Goal: Transaction & Acquisition: Book appointment/travel/reservation

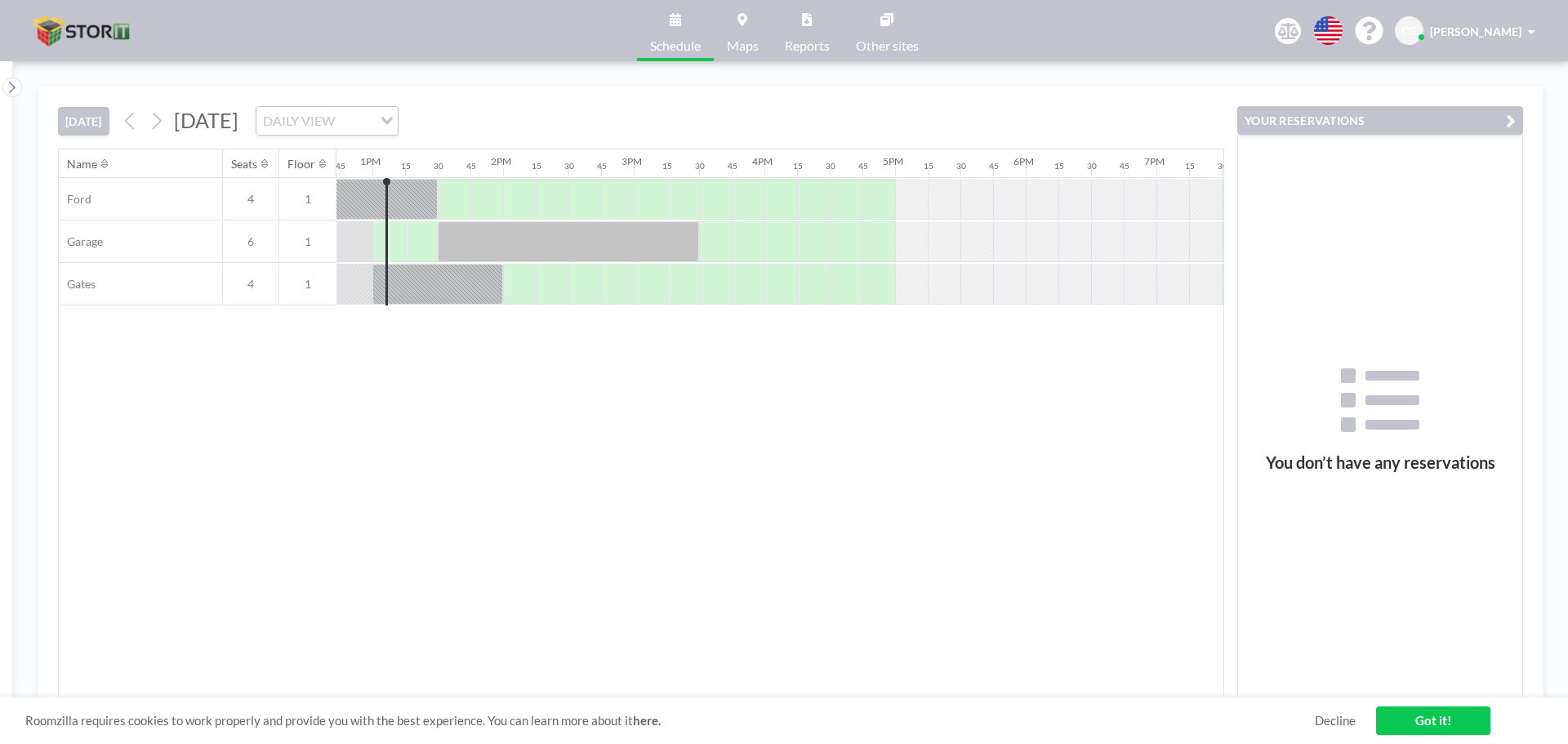
scroll to position [0, 1666]
click at [511, 295] on div at bounding box center [516, 284] width 33 height 40
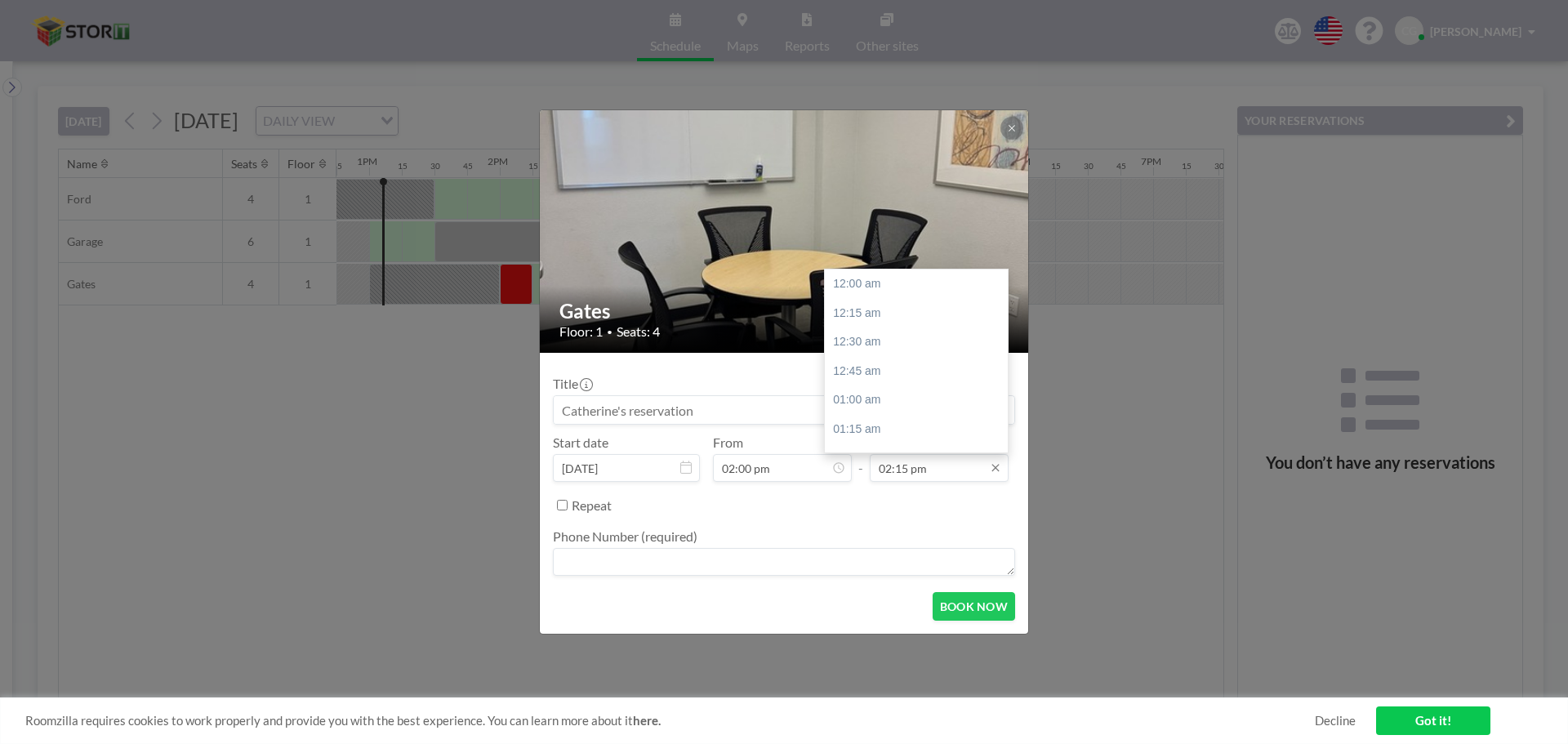
scroll to position [1657, 0]
click at [993, 471] on icon at bounding box center [996, 468] width 13 height 13
drag, startPoint x: 1000, startPoint y: 380, endPoint x: 1002, endPoint y: 393, distance: 13.2
click at [1002, 393] on div at bounding box center [1003, 393] width 5 height 12
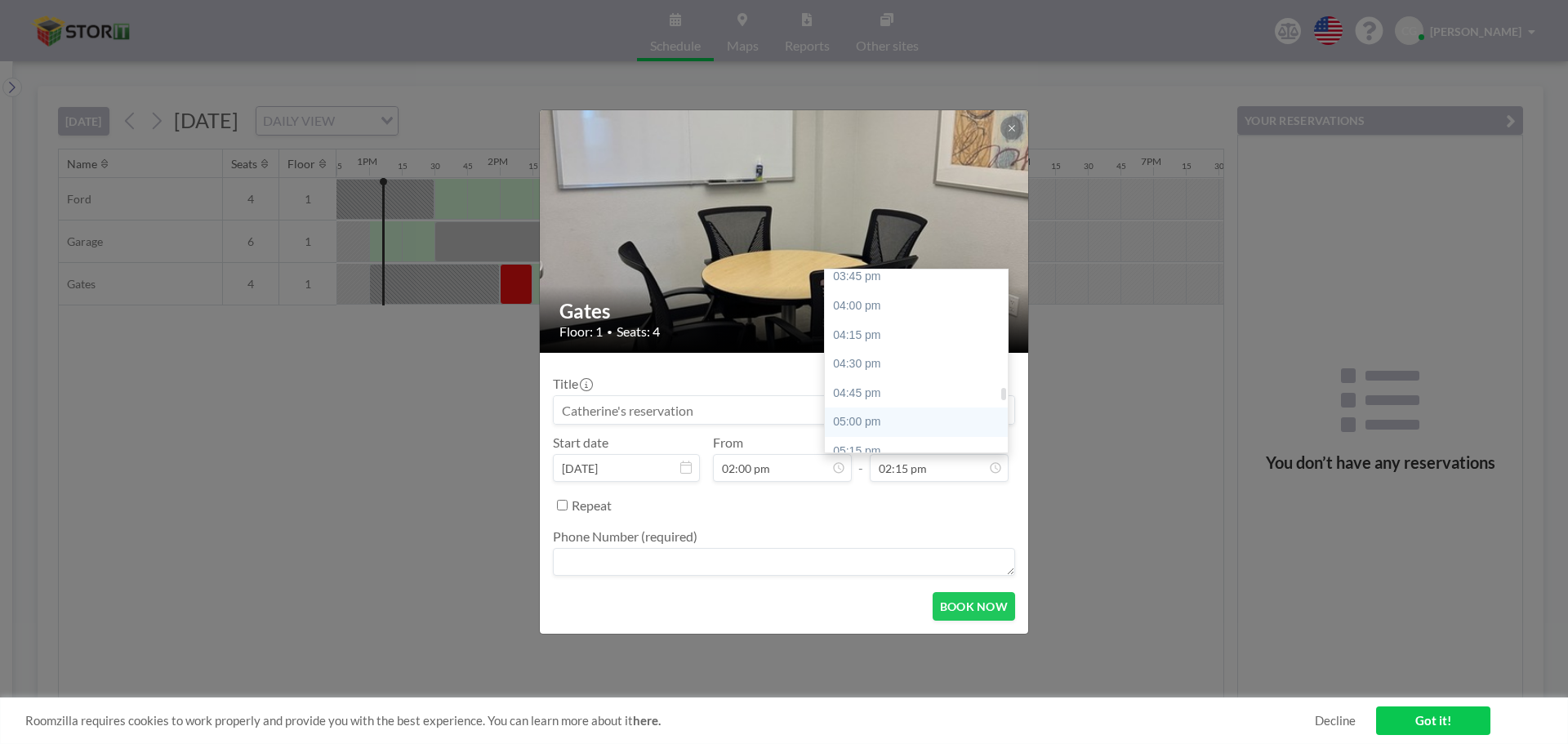
click at [890, 432] on div "05:00 pm" at bounding box center [920, 422] width 191 height 29
type input "05:00 pm"
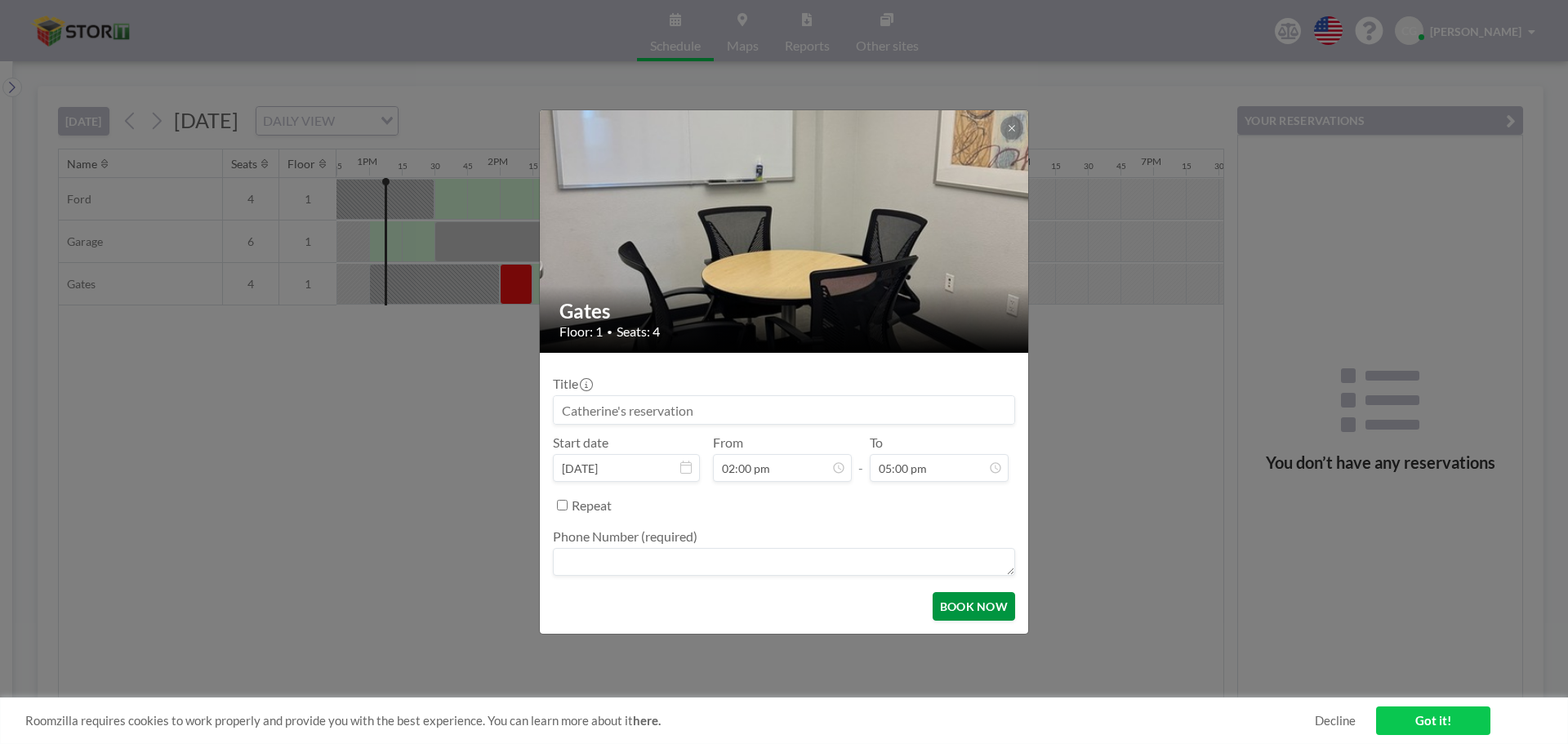
click at [978, 609] on button "BOOK NOW" at bounding box center [974, 607] width 83 height 29
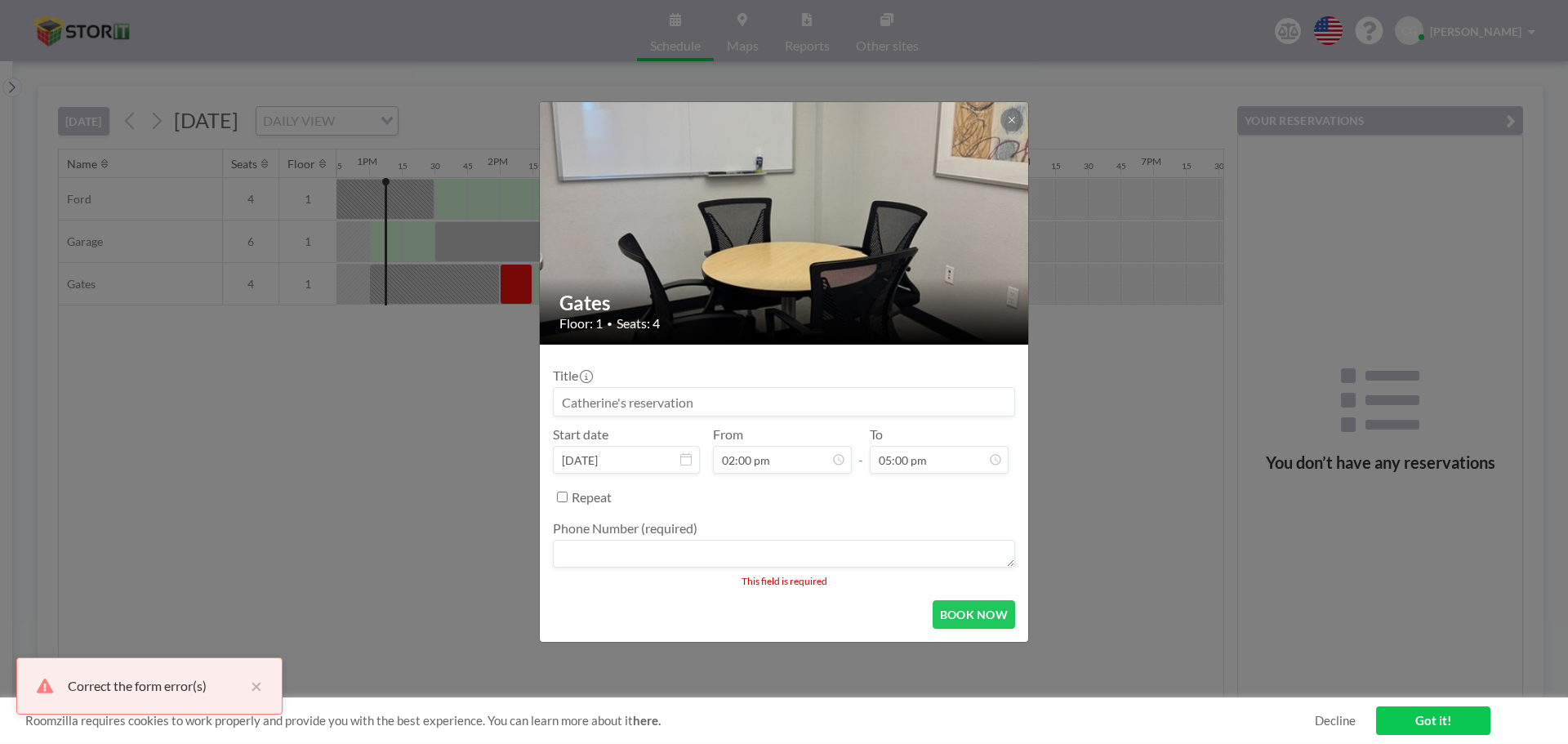
click at [964, 547] on textarea at bounding box center [784, 554] width 463 height 28
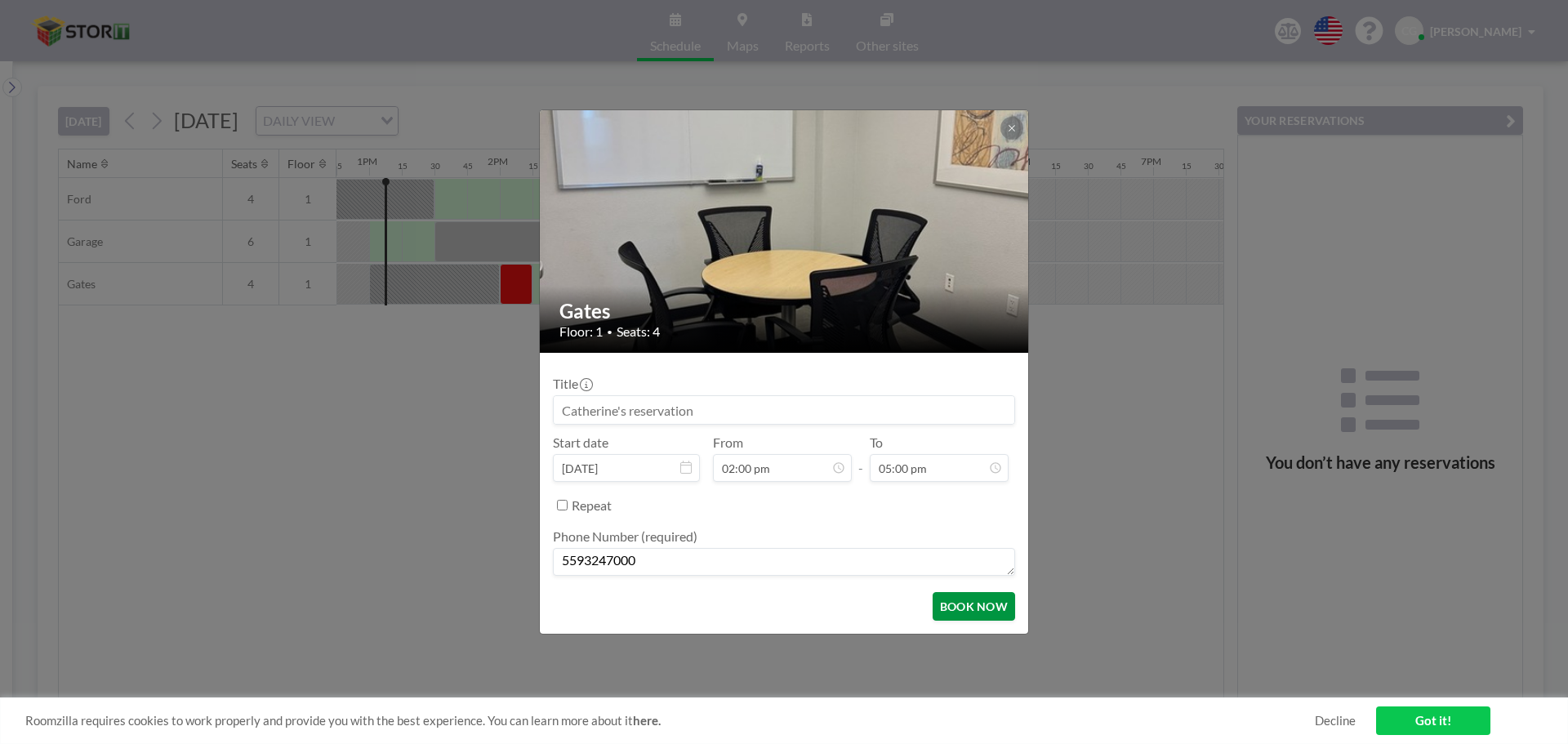
type textarea "5593247000"
click at [975, 598] on button "BOOK NOW" at bounding box center [974, 607] width 83 height 29
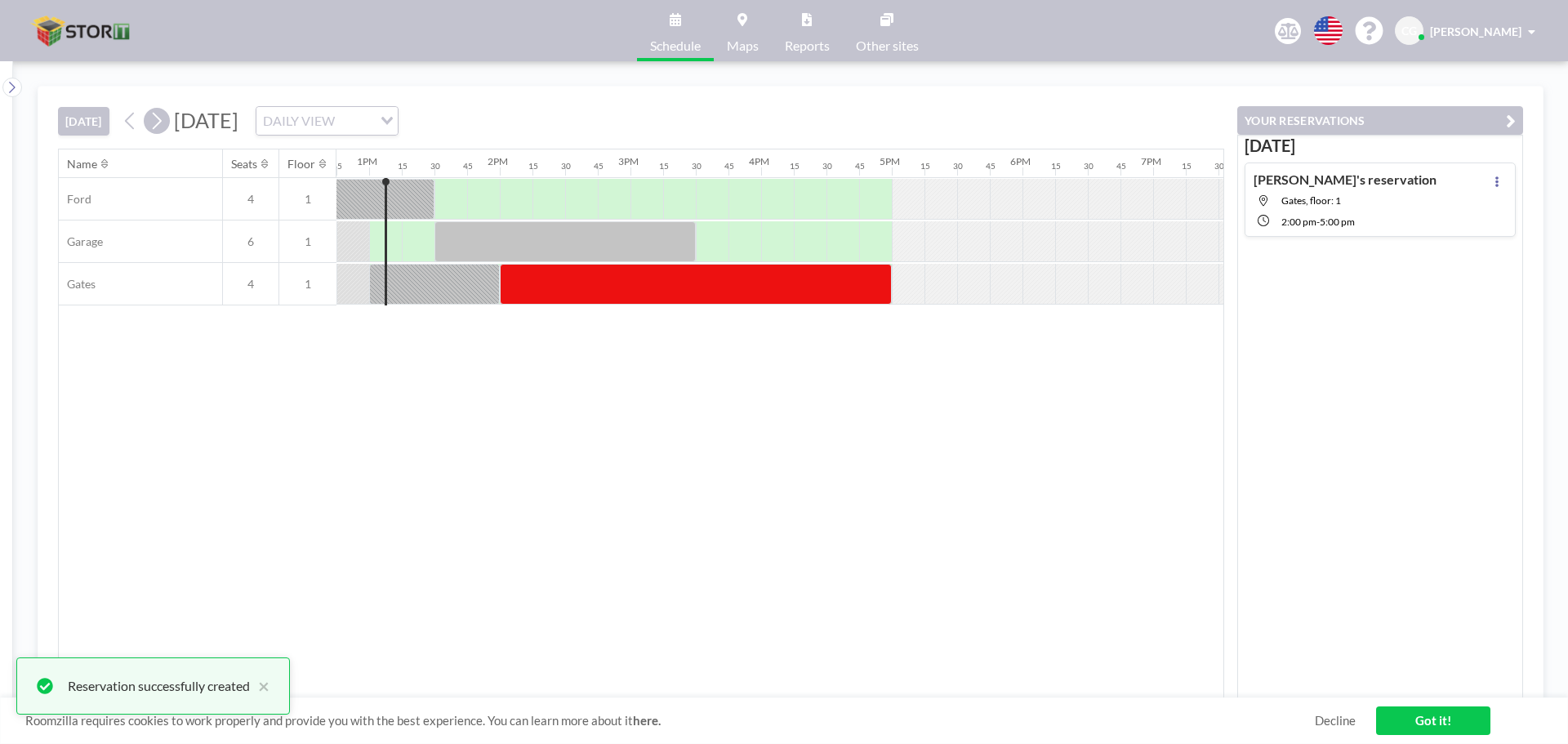
click at [161, 126] on icon at bounding box center [156, 120] width 15 height 24
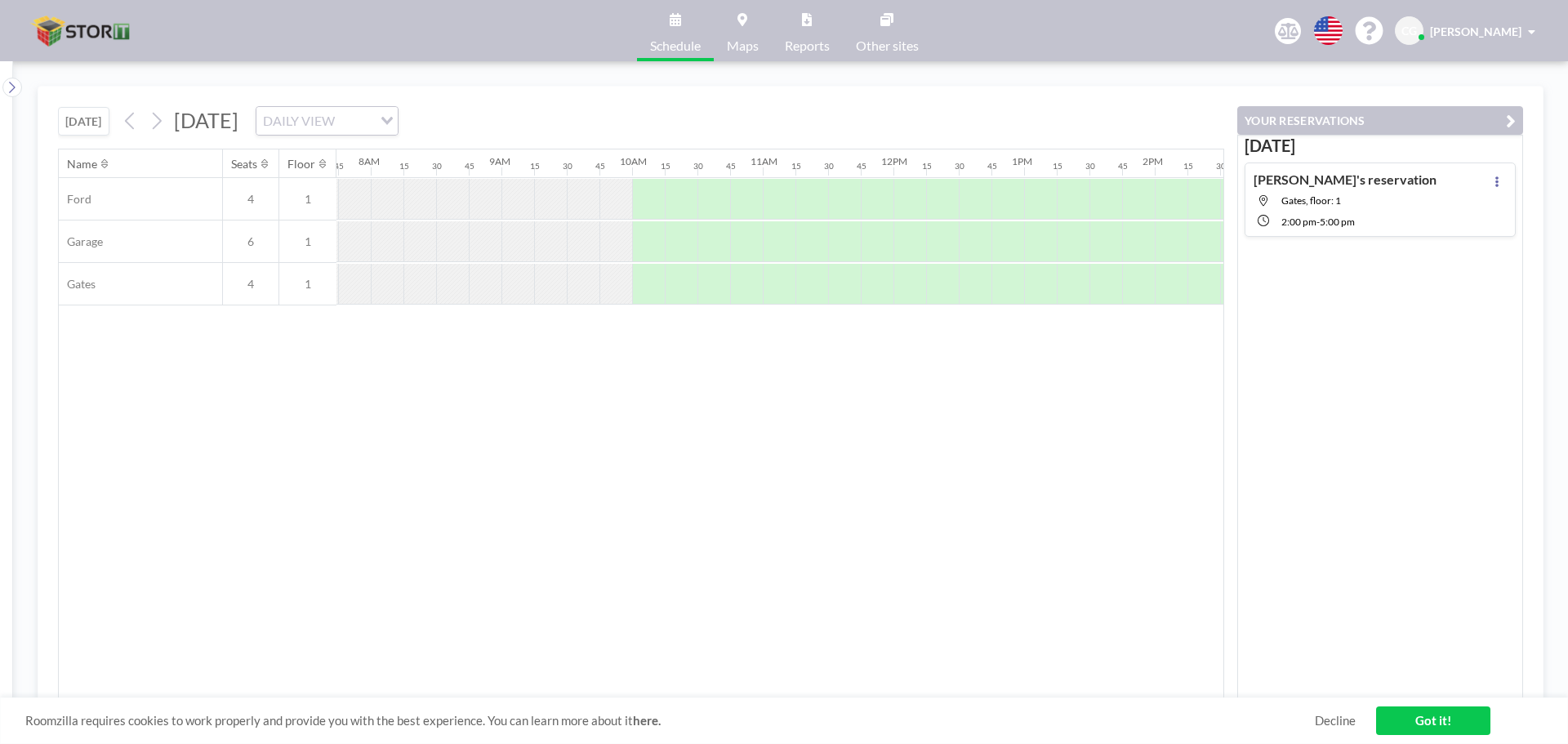
scroll to position [0, 1013]
click at [645, 270] on div at bounding box center [646, 284] width 33 height 40
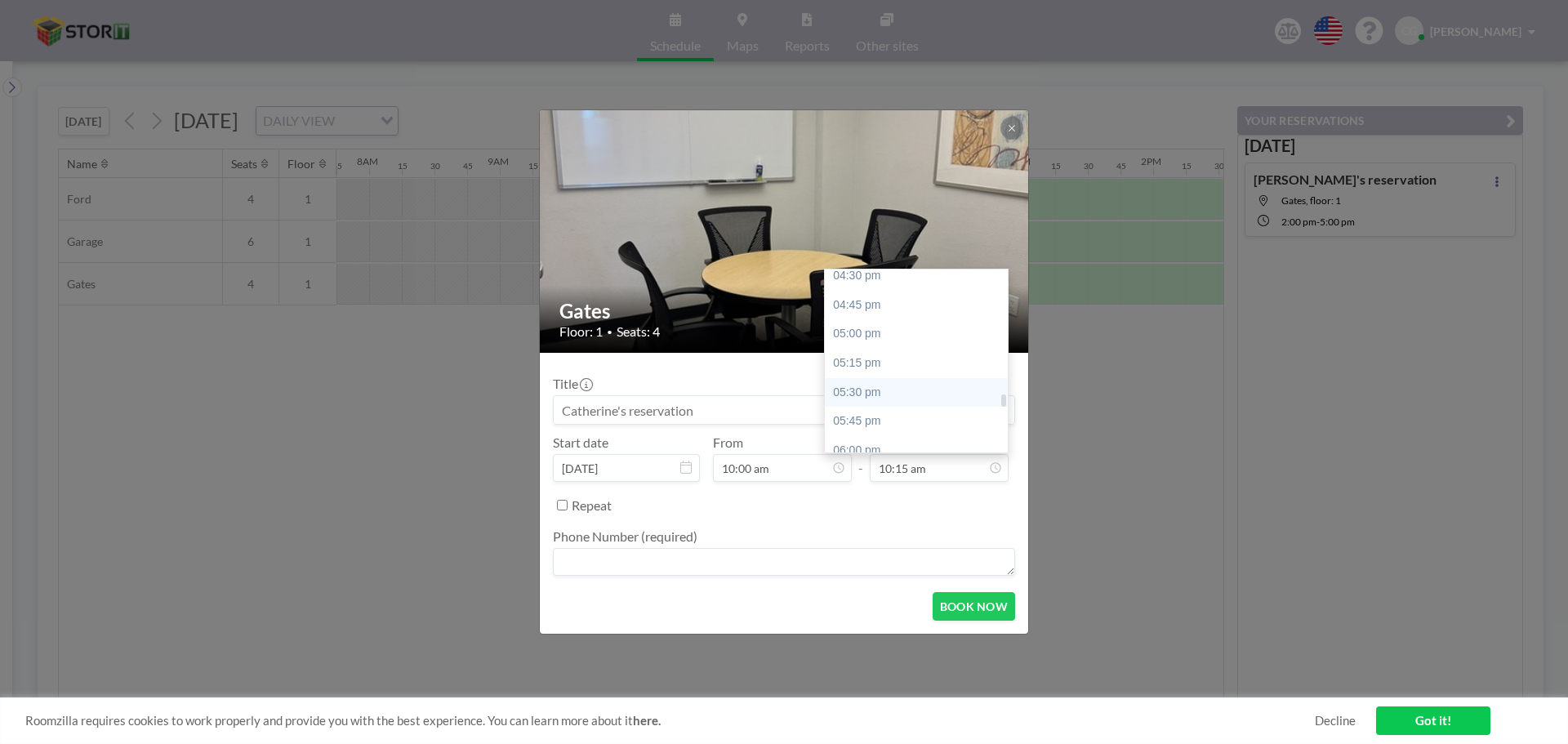
scroll to position [1939, 0]
drag, startPoint x: 1004, startPoint y: 348, endPoint x: 997, endPoint y: 398, distance: 50.5
click at [997, 398] on div "12:00 am 12:15 am 12:30 am 12:45 am 01:00 am 01:15 am 01:30 am 01:45 am 02:00 a…" at bounding box center [916, 361] width 183 height 183
click at [906, 329] on div "05:00 pm" at bounding box center [920, 321] width 191 height 29
type input "05:00 pm"
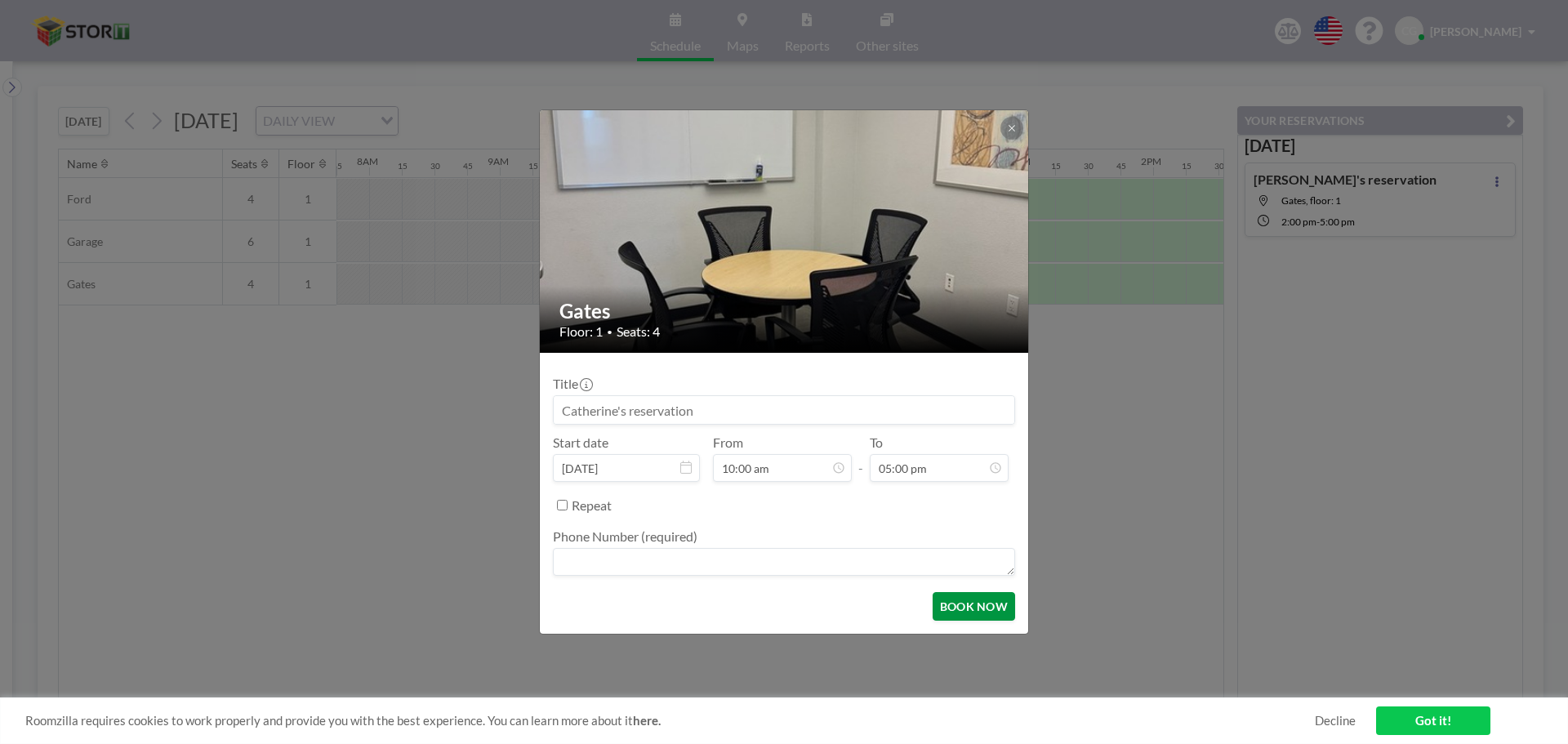
scroll to position [1976, 0]
click at [711, 559] on textarea at bounding box center [784, 561] width 463 height 28
type textarea "5593247000"
click at [948, 604] on button "BOOK NOW" at bounding box center [974, 607] width 83 height 29
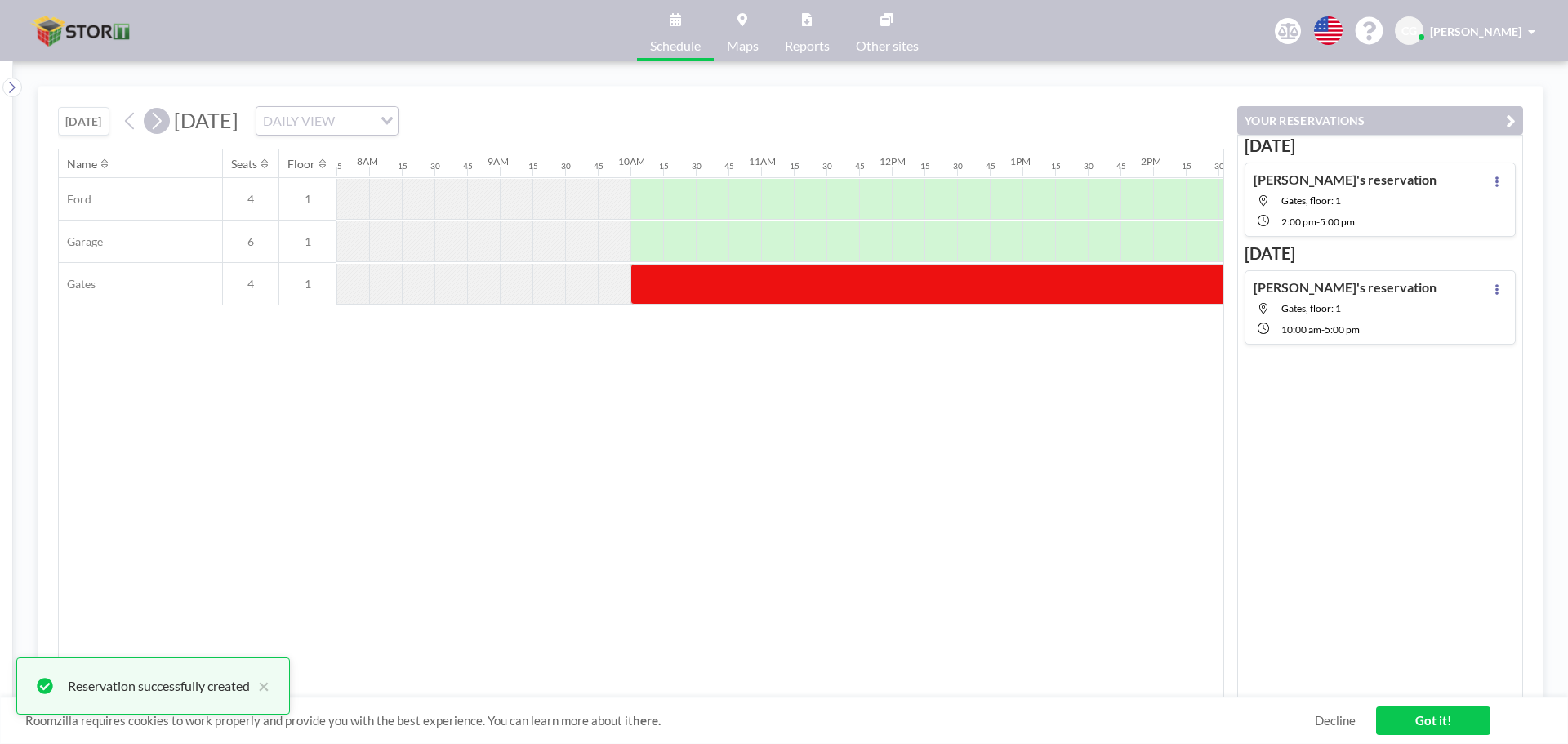
click at [162, 121] on icon at bounding box center [157, 121] width 9 height 17
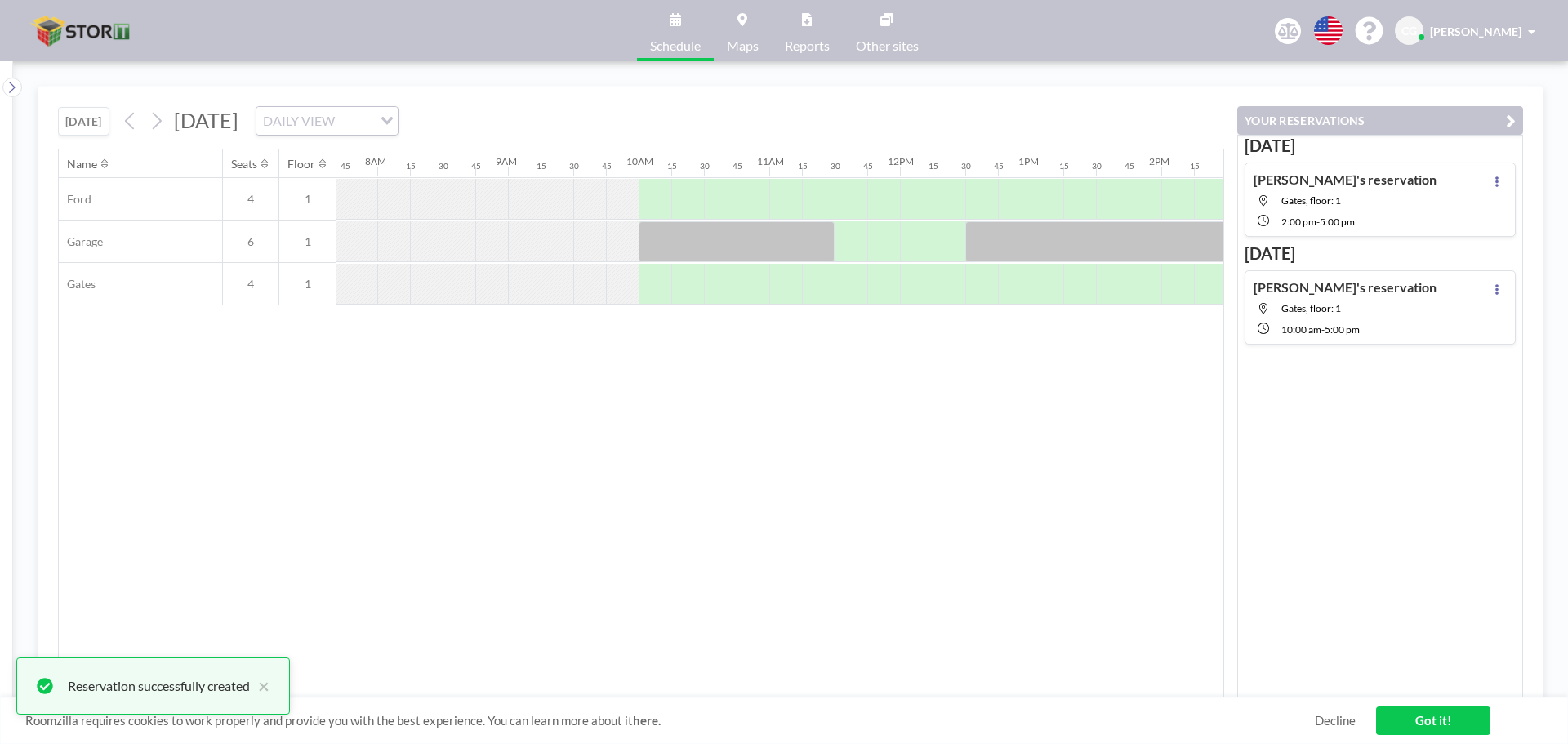
scroll to position [0, 1013]
click at [650, 285] on div at bounding box center [646, 284] width 33 height 40
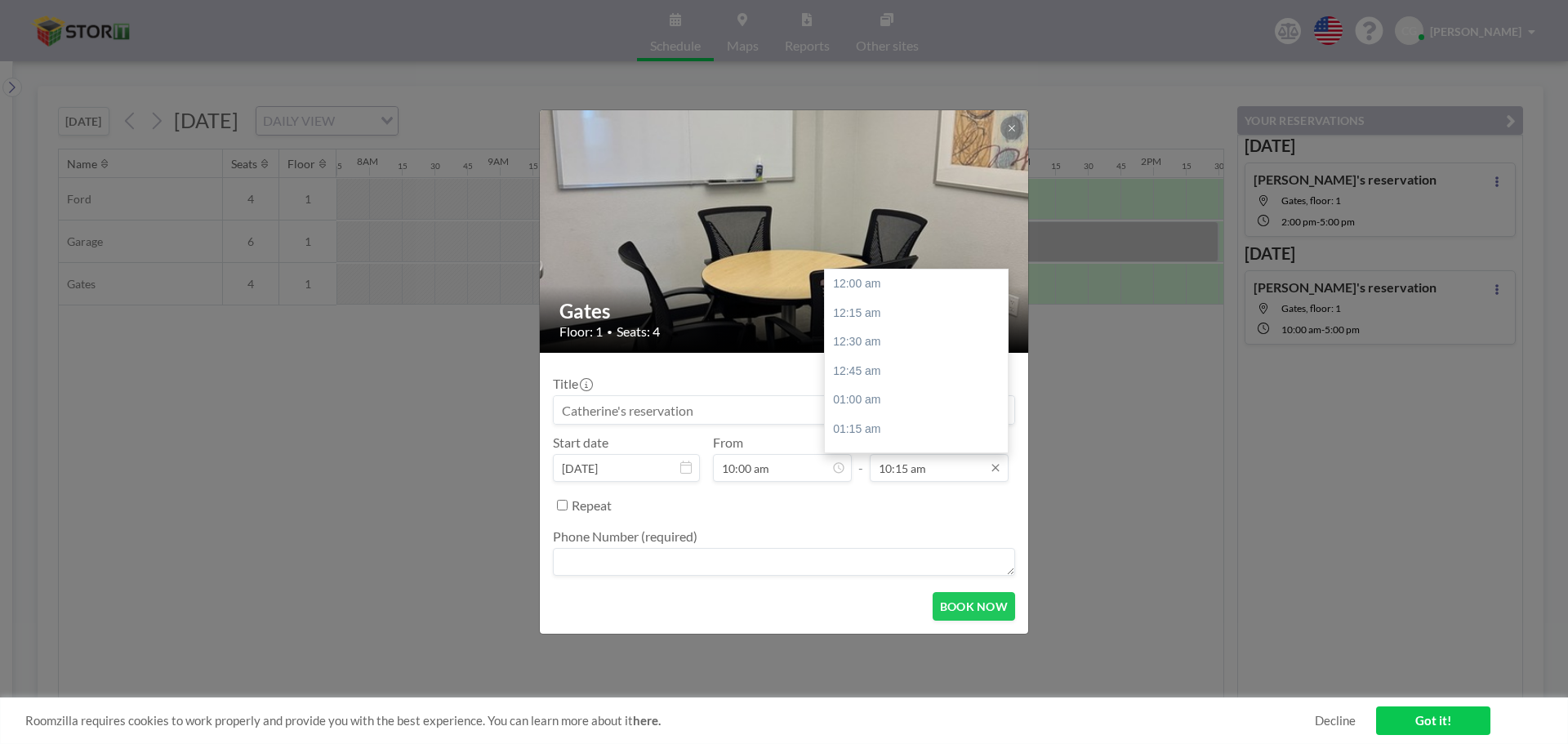
scroll to position [1191, 0]
click at [957, 474] on input "10:15 am" at bounding box center [939, 468] width 139 height 28
click at [992, 467] on icon at bounding box center [996, 468] width 13 height 13
click at [878, 342] on div "05:00 pm" at bounding box center [920, 334] width 191 height 29
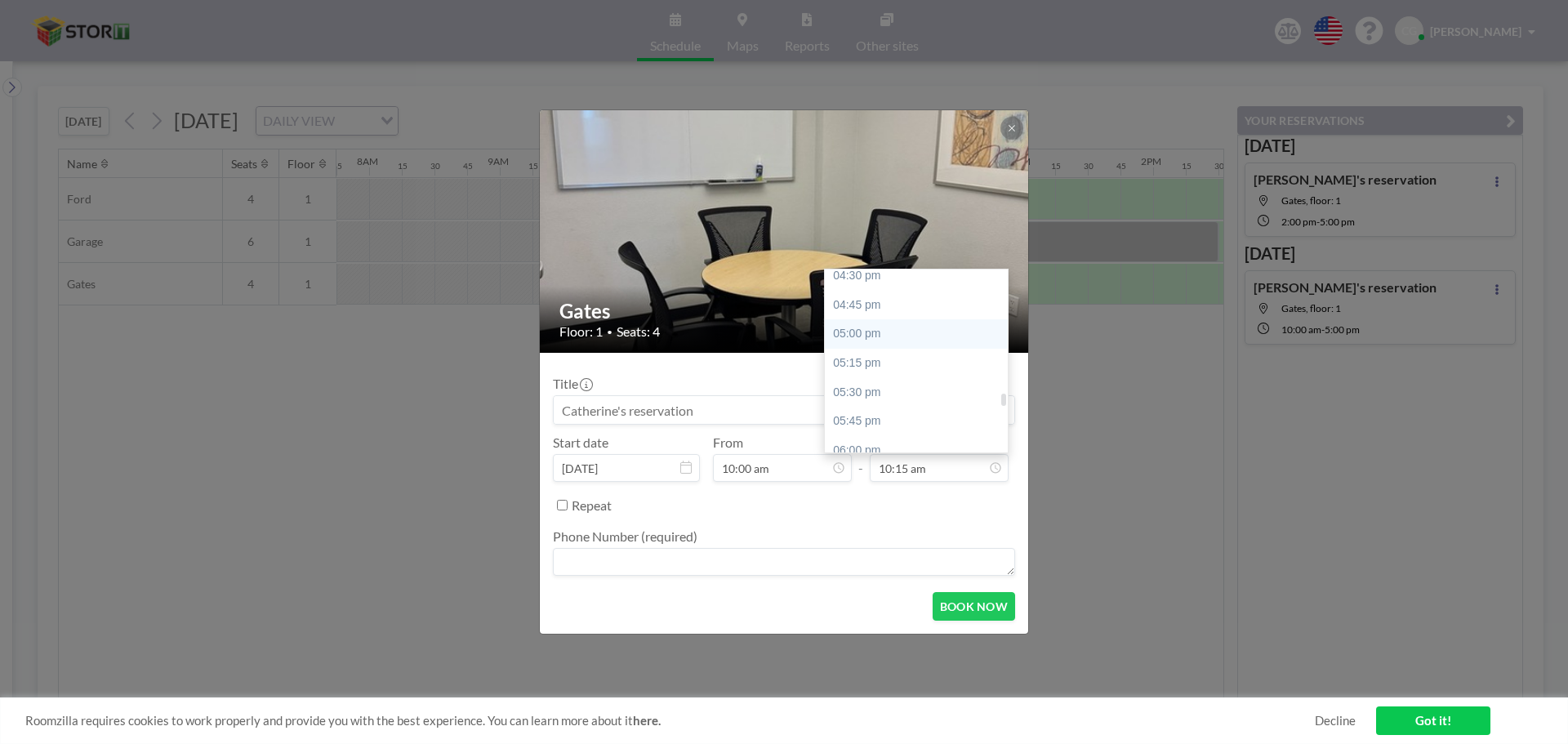
type input "05:00 pm"
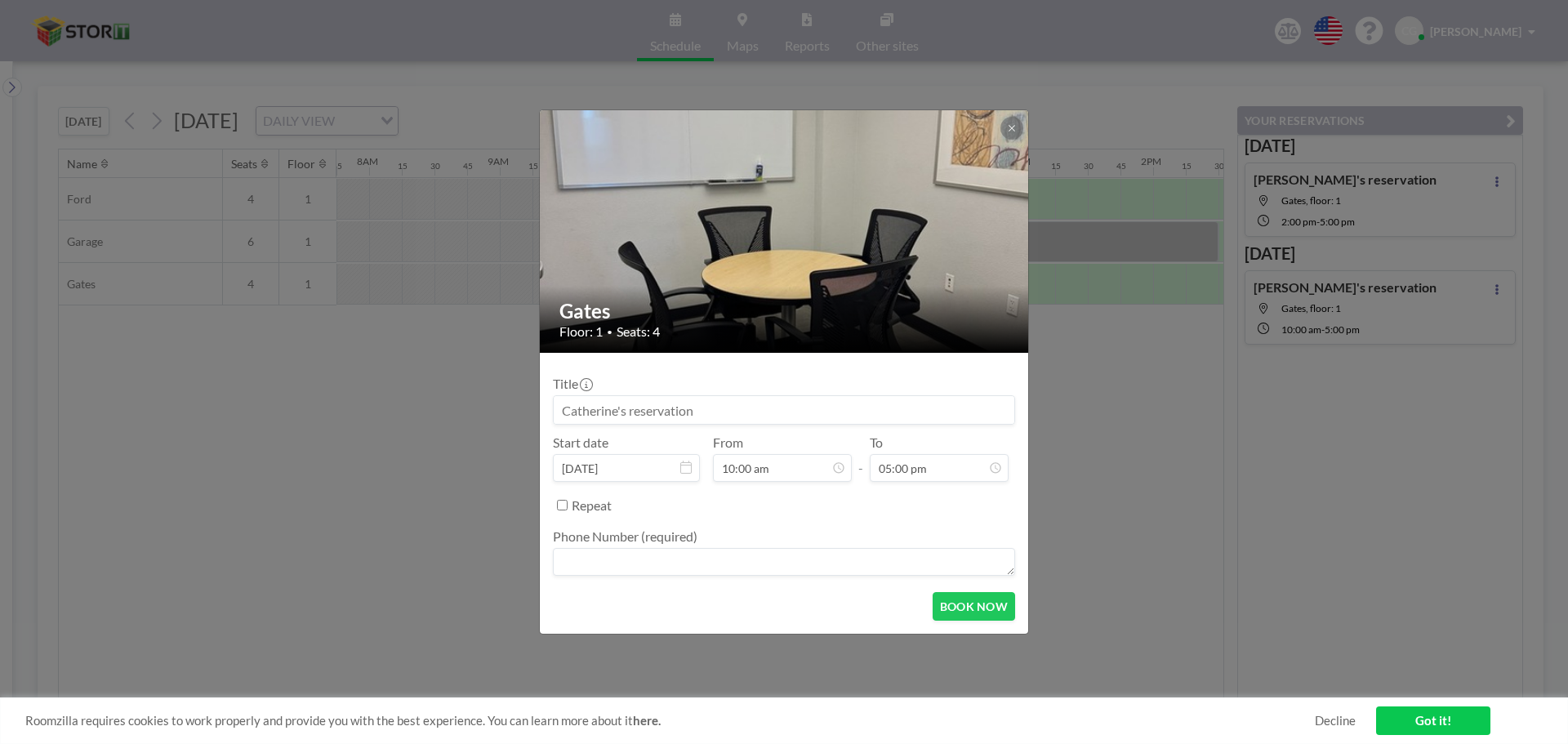
scroll to position [1163, 0]
click at [707, 560] on textarea at bounding box center [784, 561] width 463 height 28
type textarea "5593247000"
click at [951, 610] on button "BOOK NOW" at bounding box center [974, 607] width 83 height 29
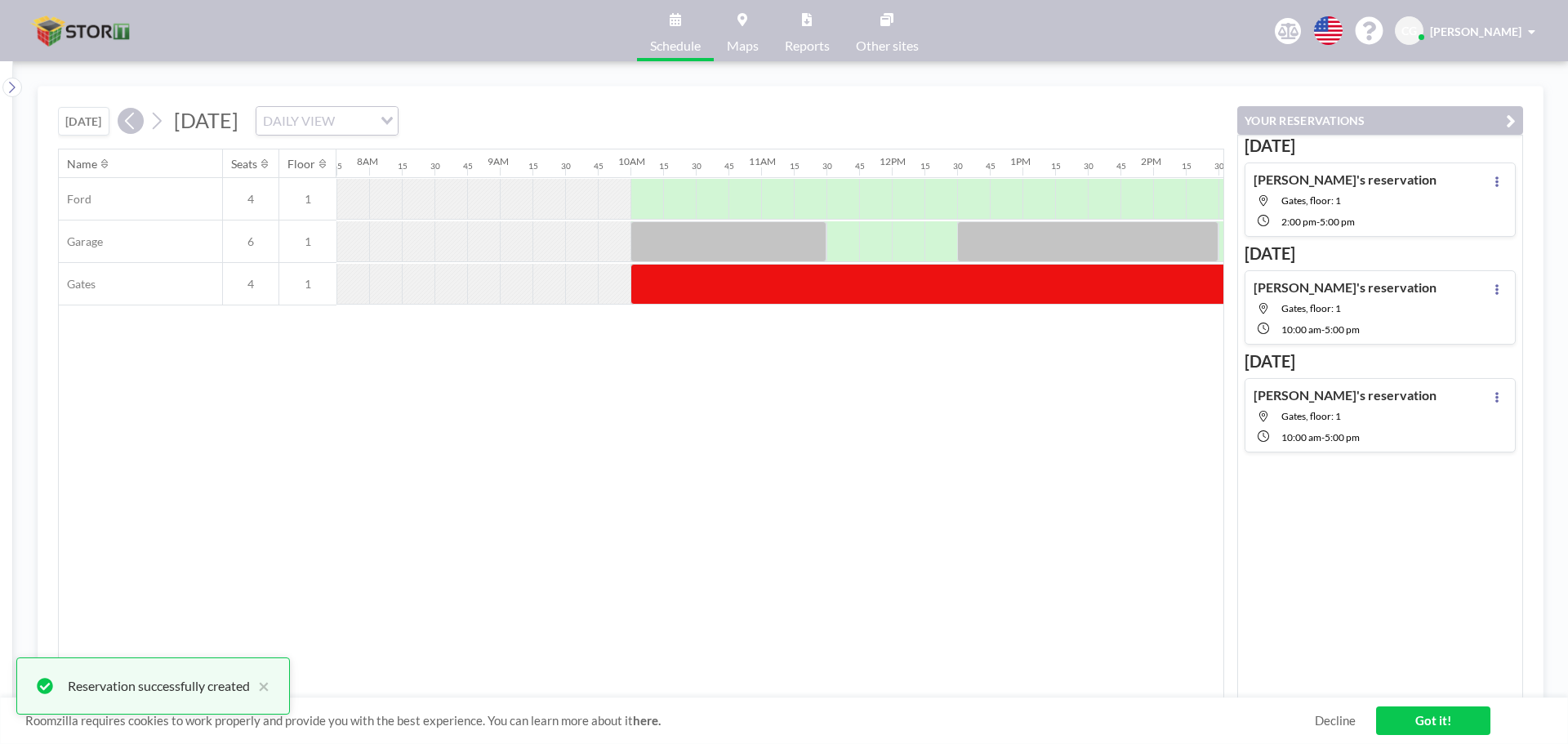
click at [132, 120] on icon at bounding box center [130, 120] width 15 height 24
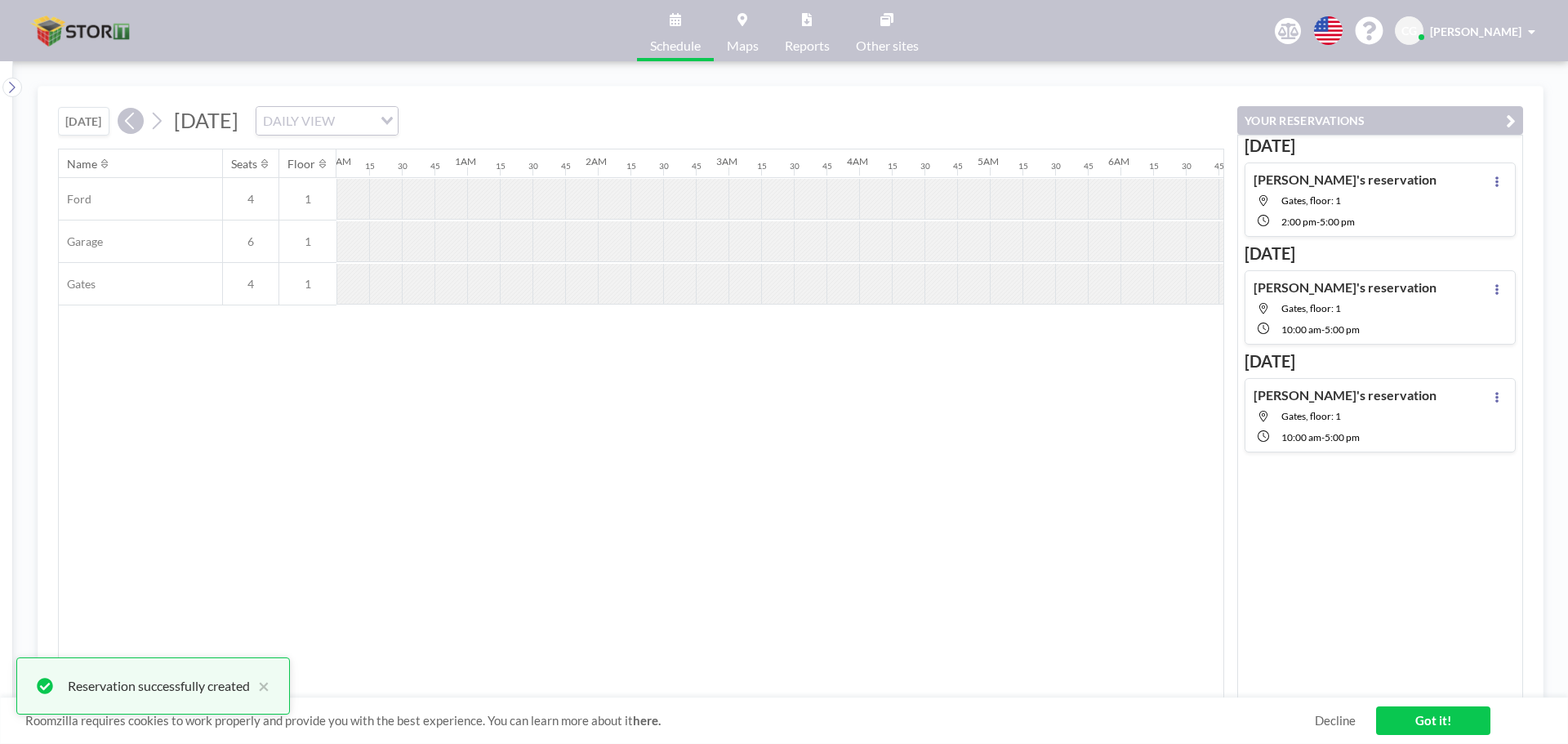
click at [132, 120] on icon at bounding box center [130, 120] width 15 height 24
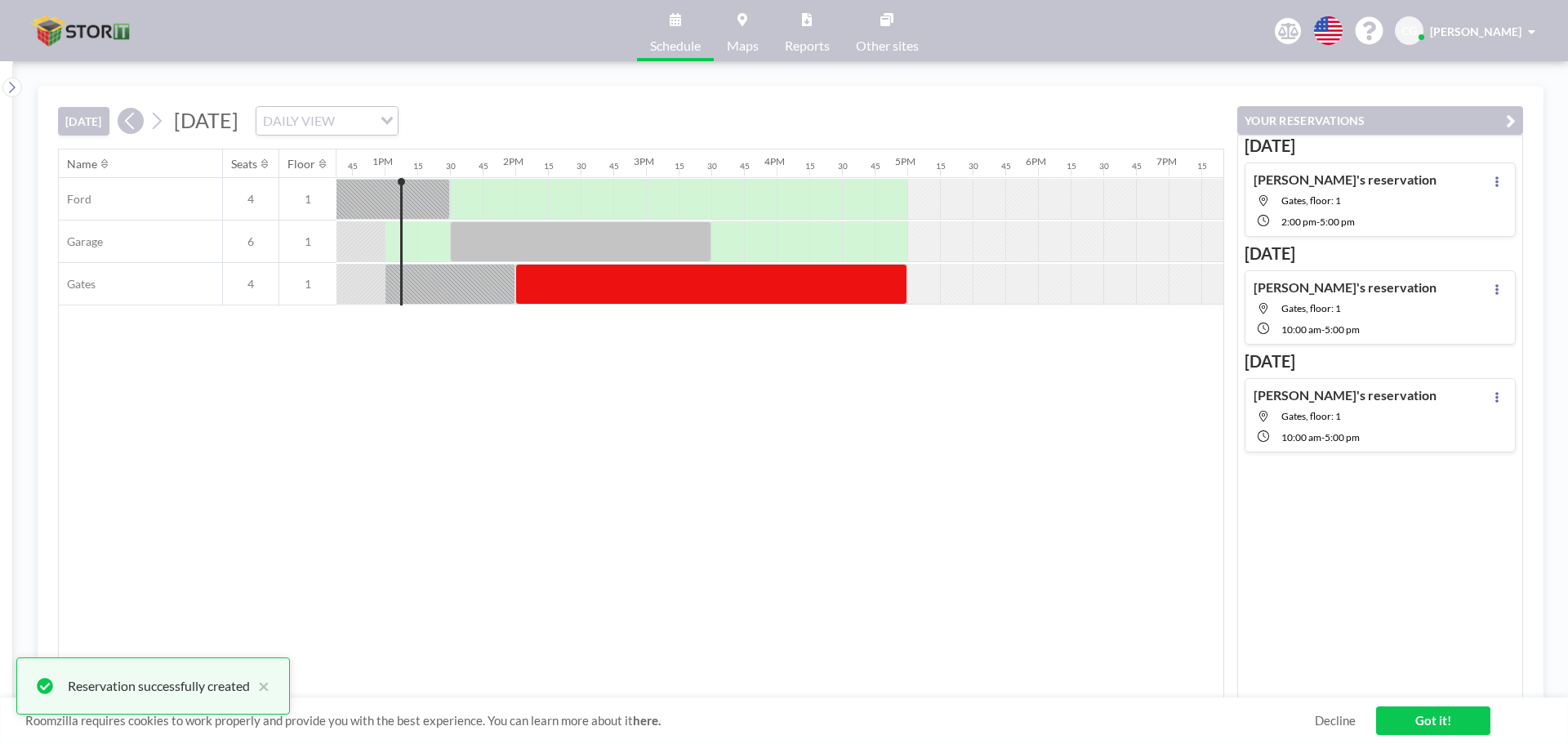
scroll to position [0, 1666]
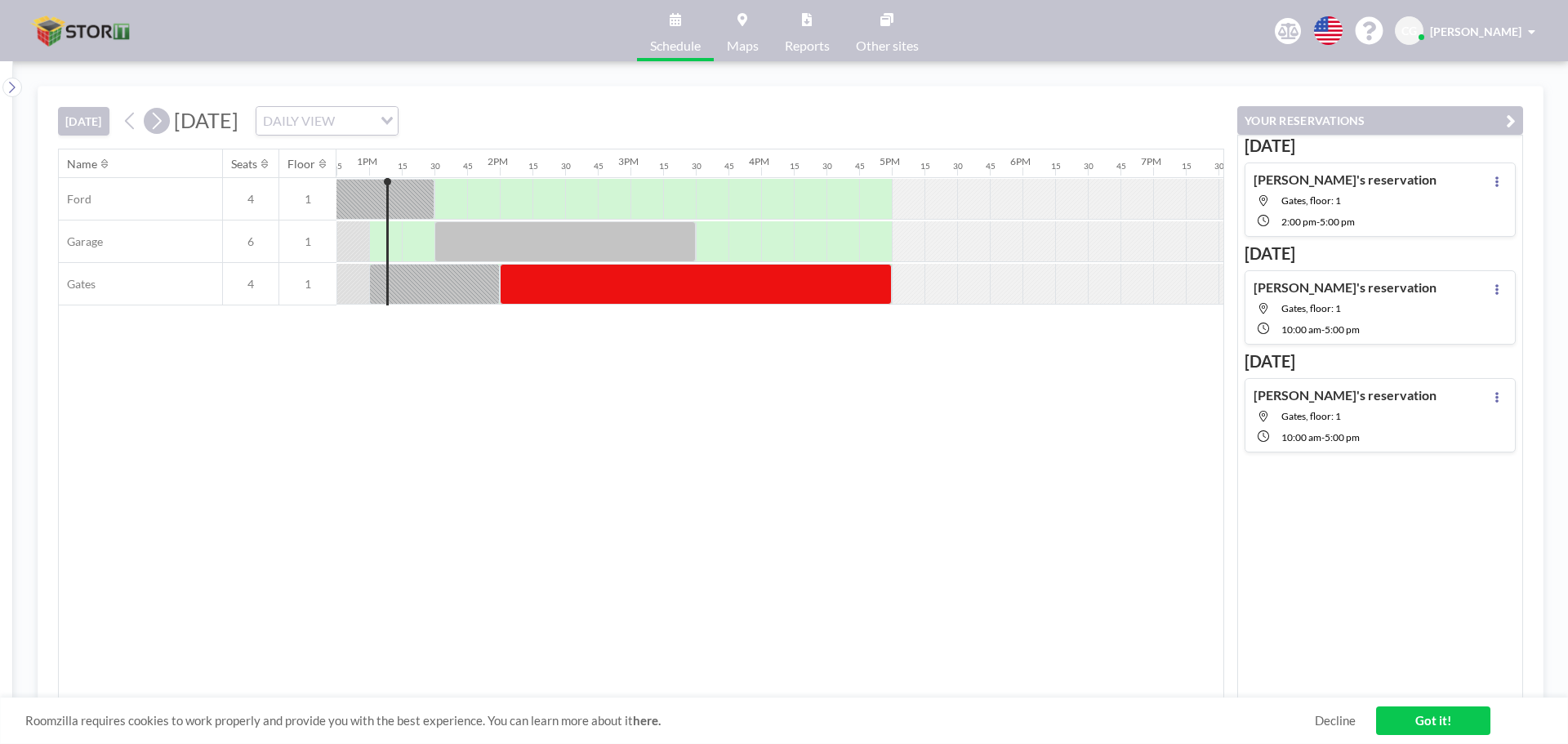
click at [158, 124] on icon at bounding box center [156, 120] width 15 height 24
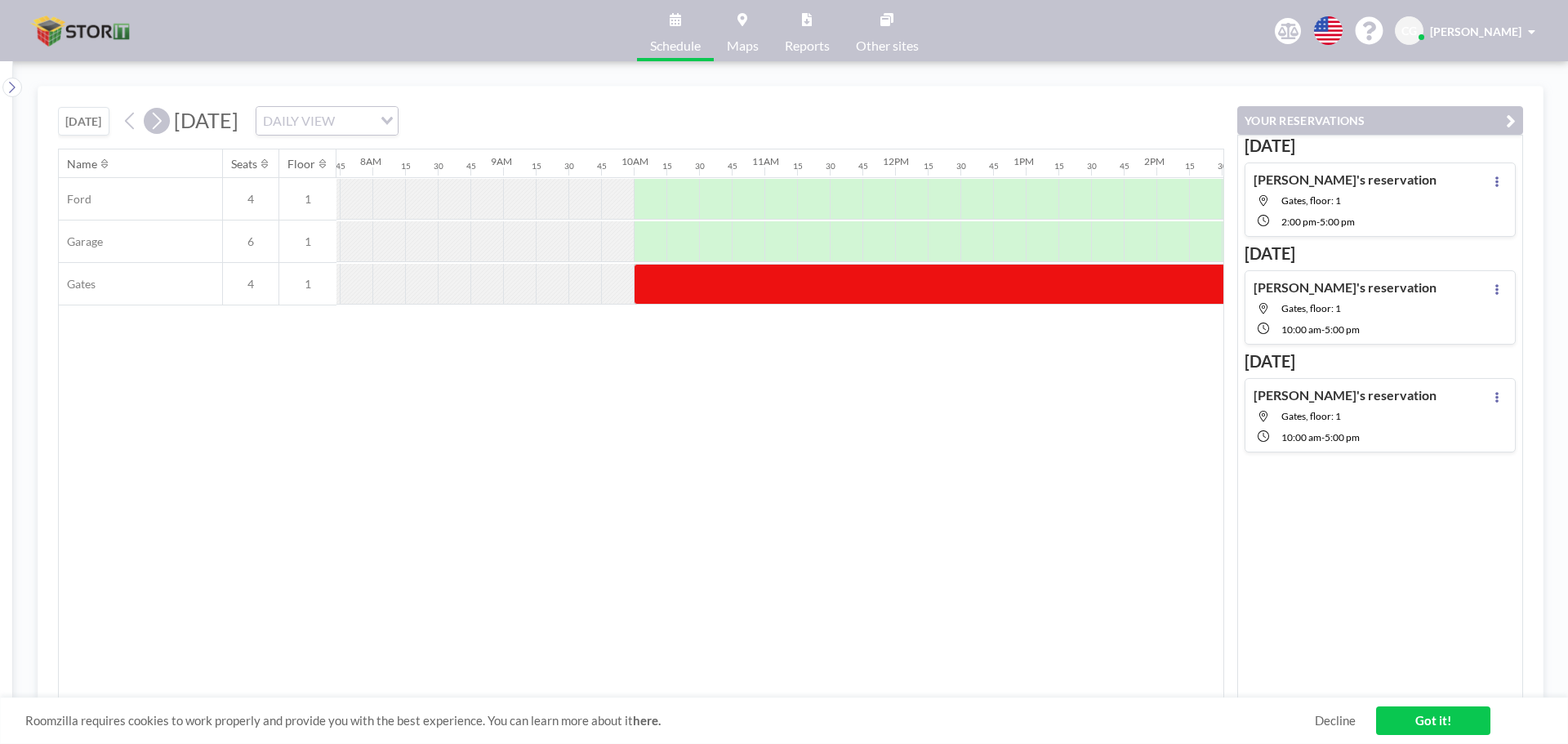
scroll to position [0, 1013]
click at [159, 120] on icon at bounding box center [156, 120] width 15 height 24
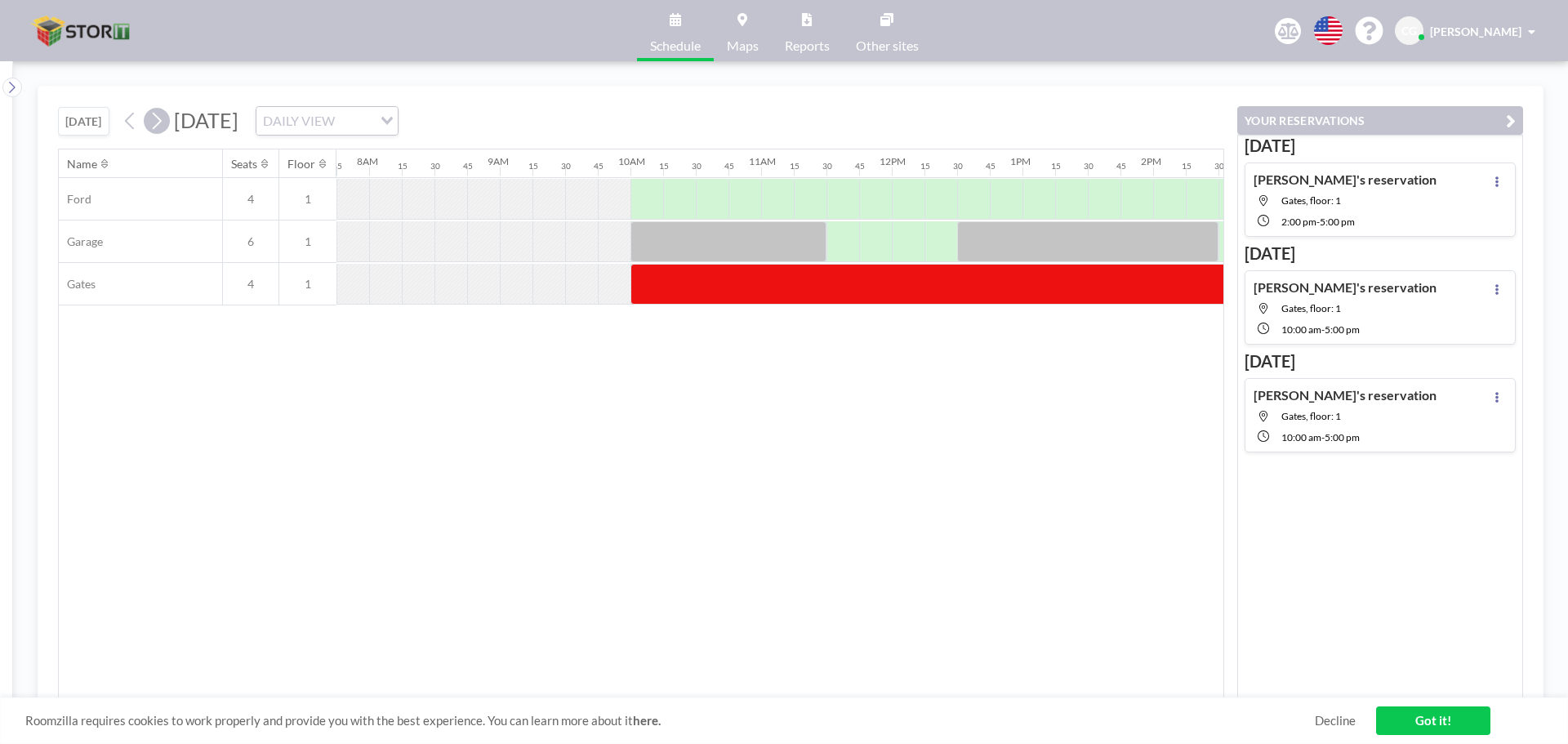
click at [161, 131] on icon at bounding box center [156, 120] width 15 height 24
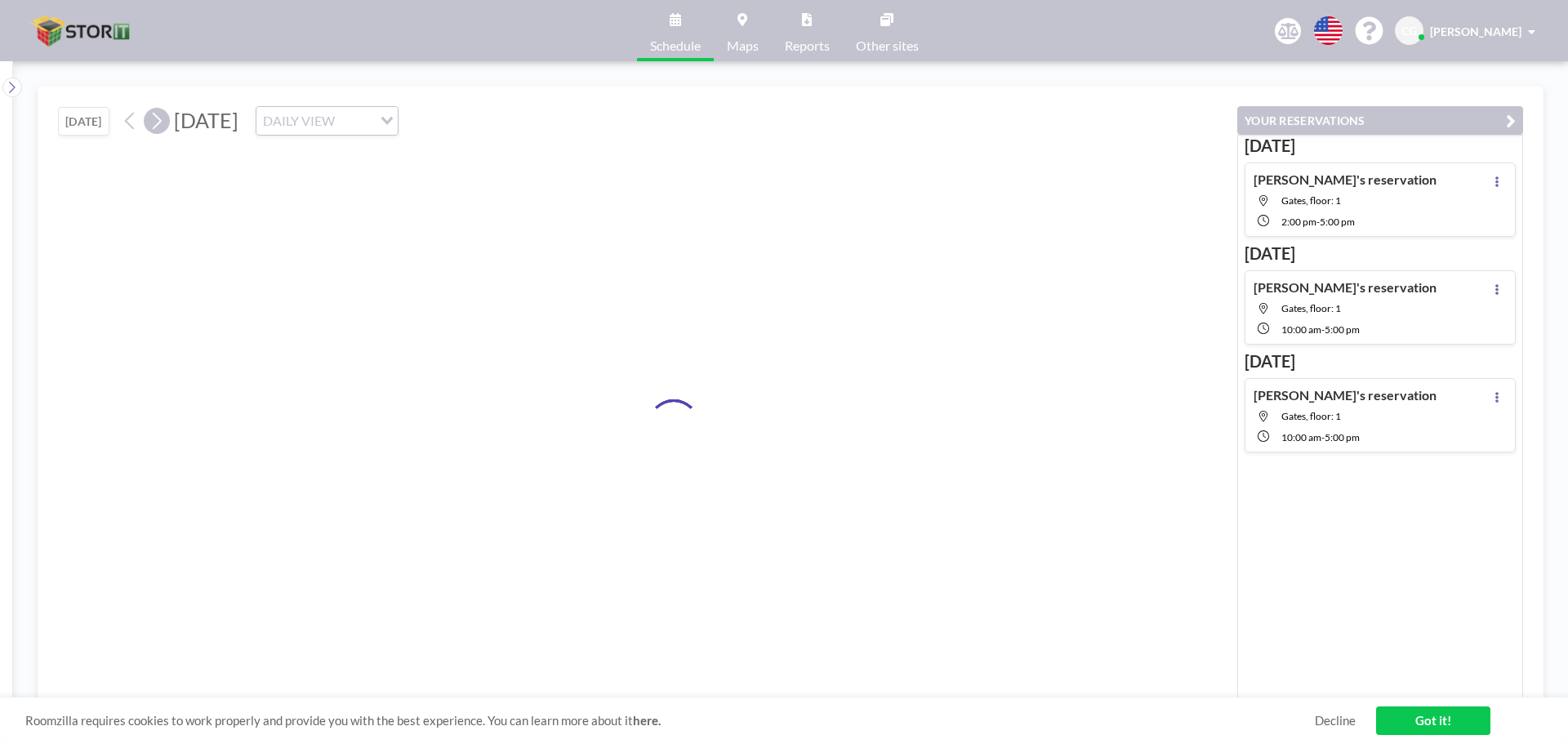
click at [161, 131] on icon at bounding box center [156, 120] width 15 height 24
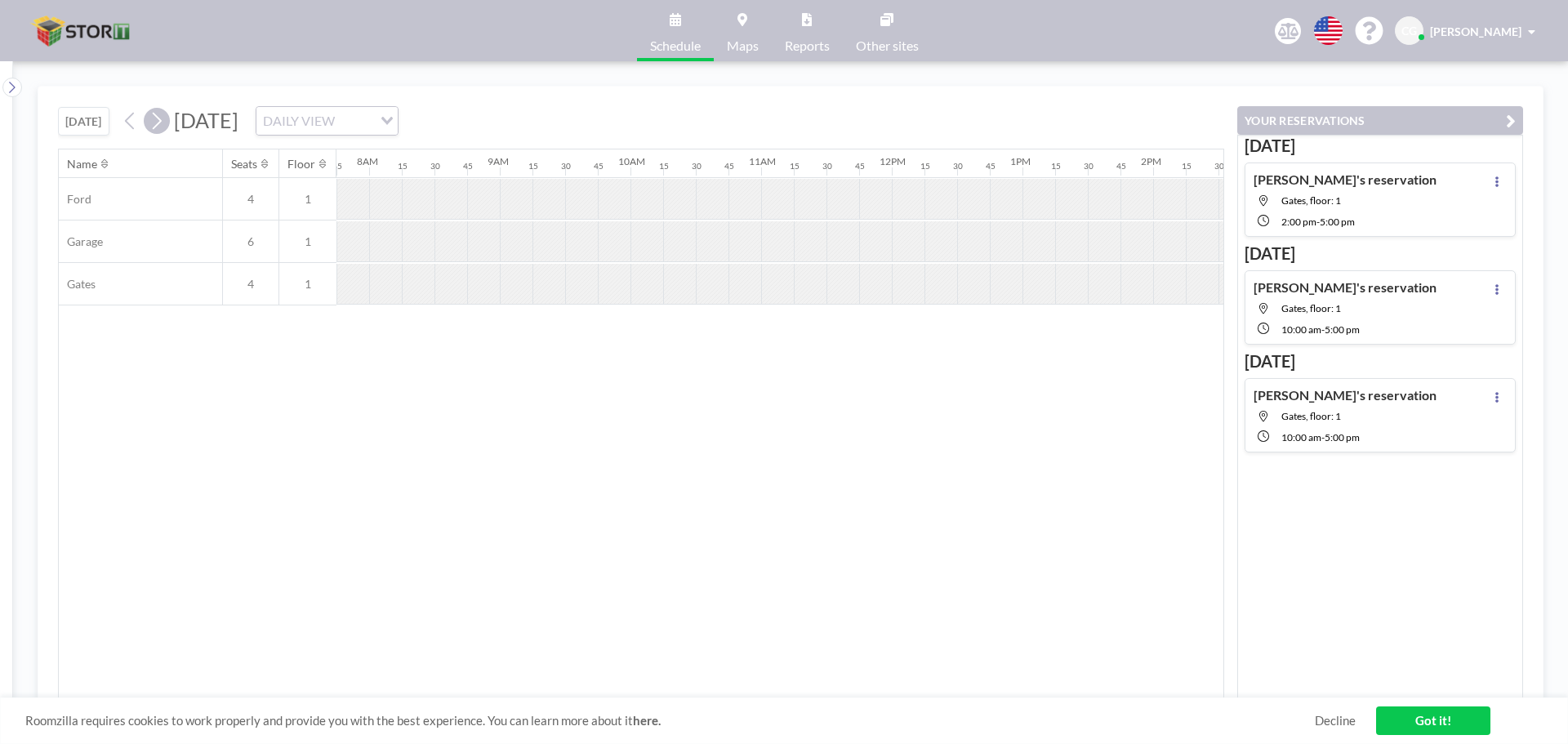
click at [161, 131] on icon at bounding box center [156, 120] width 15 height 24
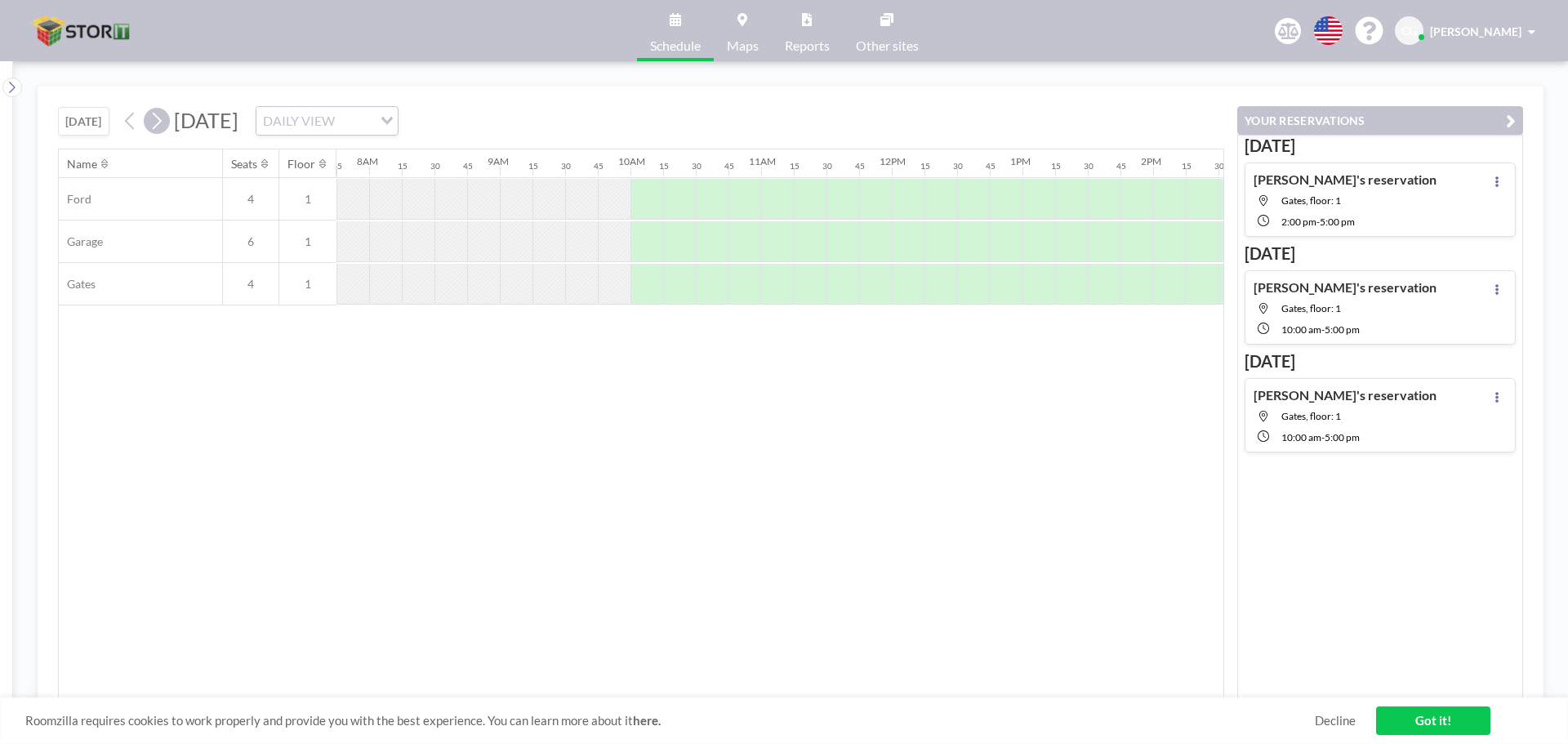
click at [161, 121] on icon at bounding box center [156, 120] width 15 height 24
click at [641, 288] on div at bounding box center [646, 284] width 33 height 40
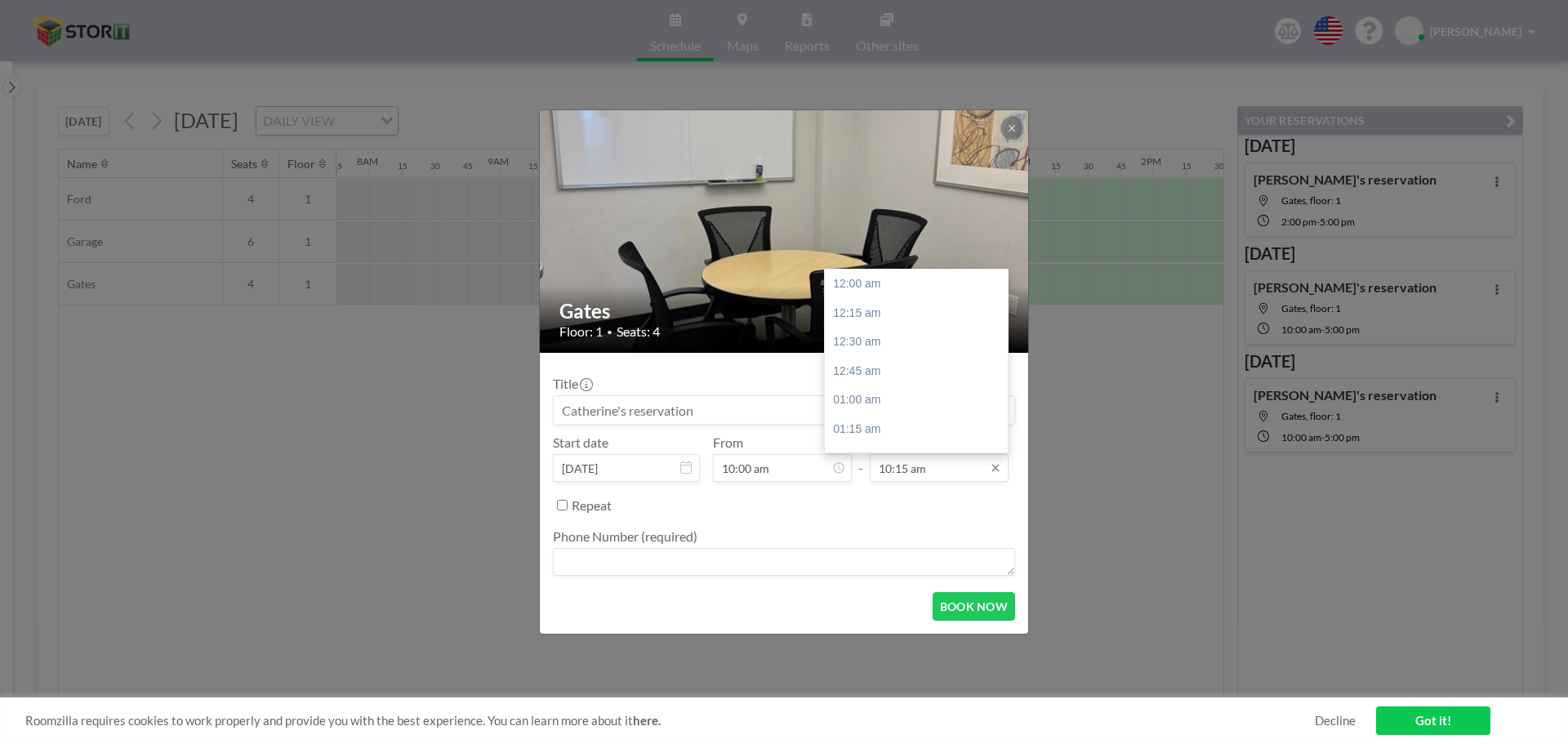
scroll to position [1191, 0]
click at [953, 470] on input "10:15 am" at bounding box center [939, 468] width 139 height 28
drag, startPoint x: 1004, startPoint y: 356, endPoint x: 1000, endPoint y: 399, distance: 43.2
click at [1001, 399] on div at bounding box center [1003, 361] width 5 height 179
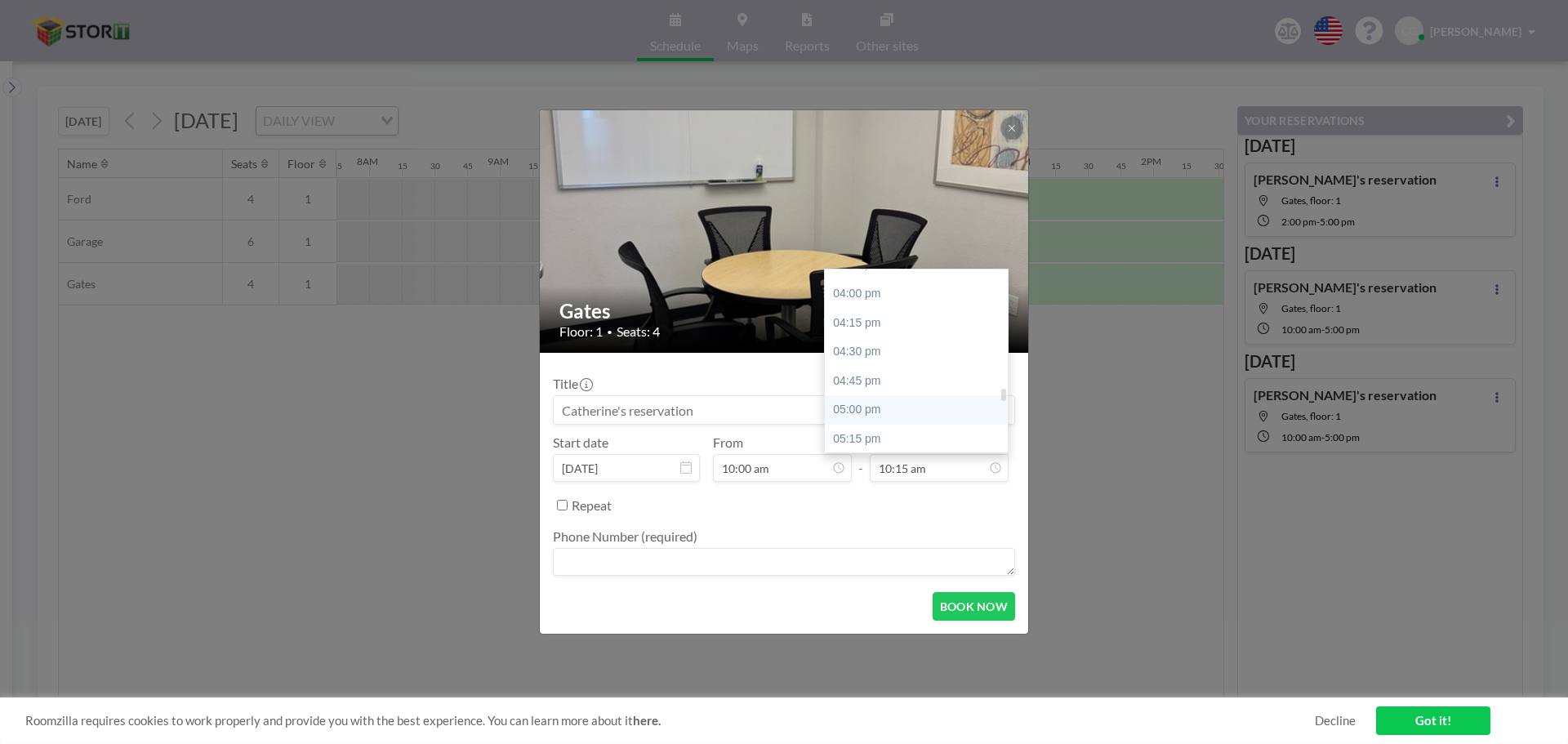
click at [871, 404] on div "05:00 pm" at bounding box center [920, 409] width 191 height 29
type input "05:00 pm"
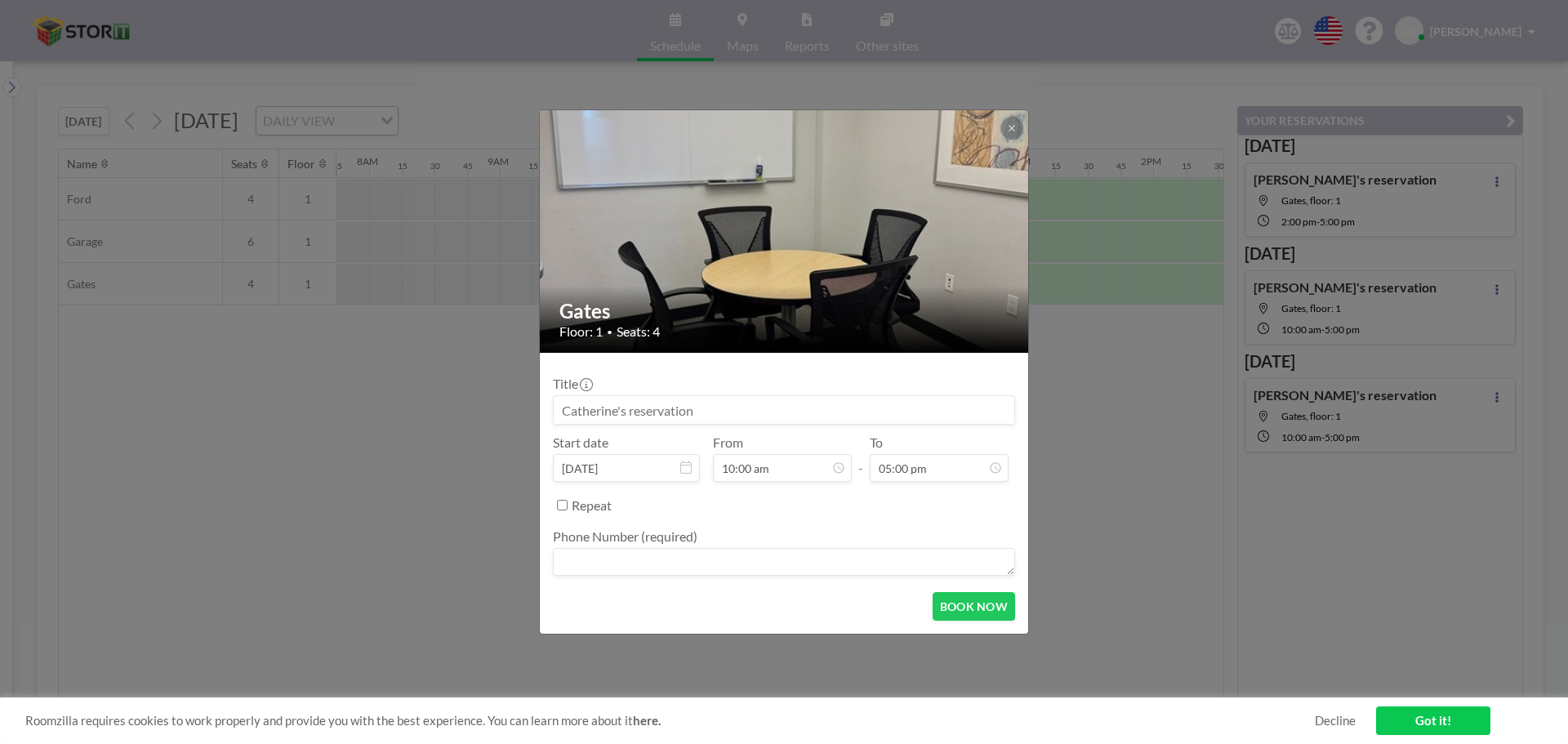
scroll to position [1976, 0]
click at [670, 554] on textarea at bounding box center [784, 561] width 463 height 28
type textarea "5593247000"
click at [958, 613] on button "BOOK NOW" at bounding box center [974, 607] width 83 height 29
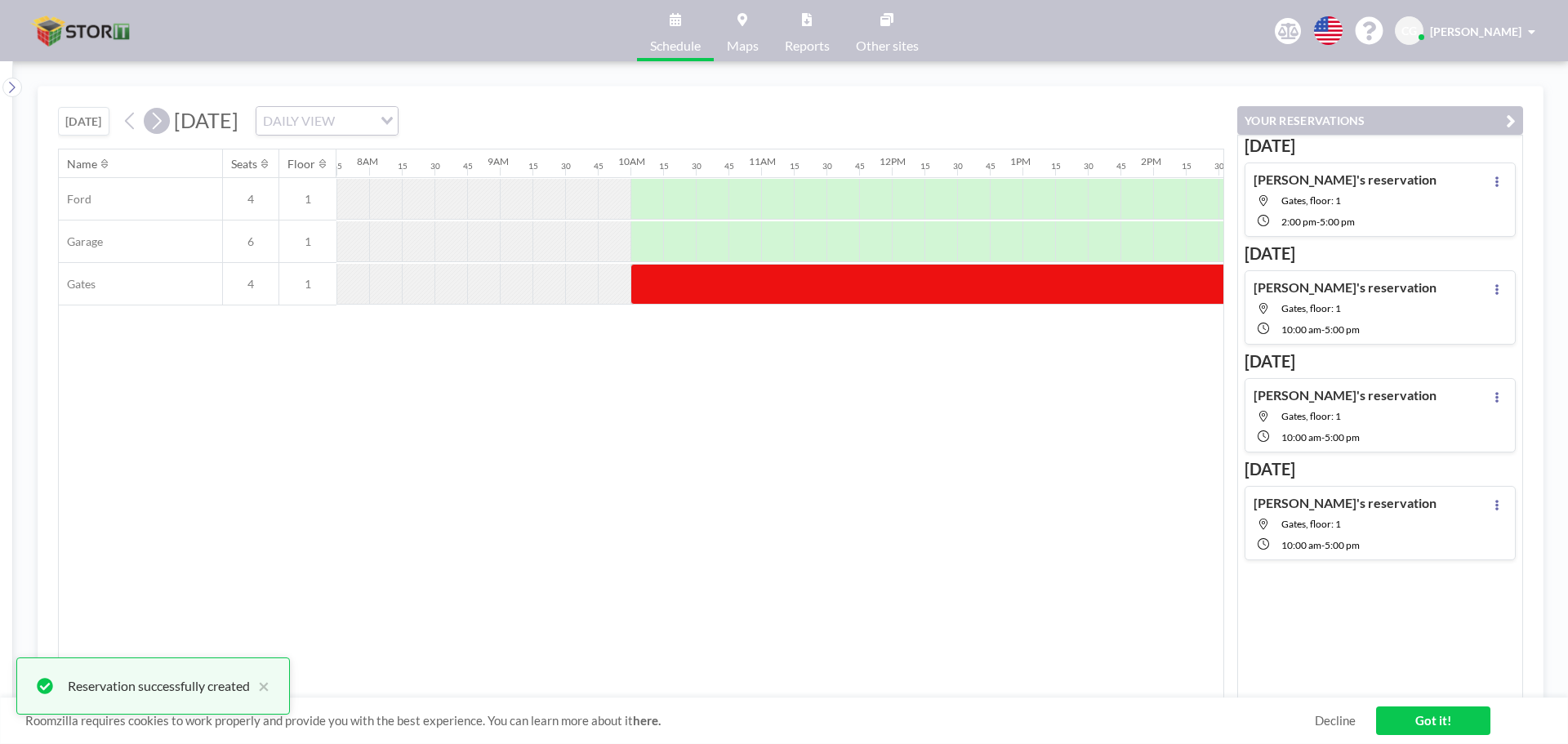
click at [158, 128] on icon at bounding box center [157, 121] width 9 height 17
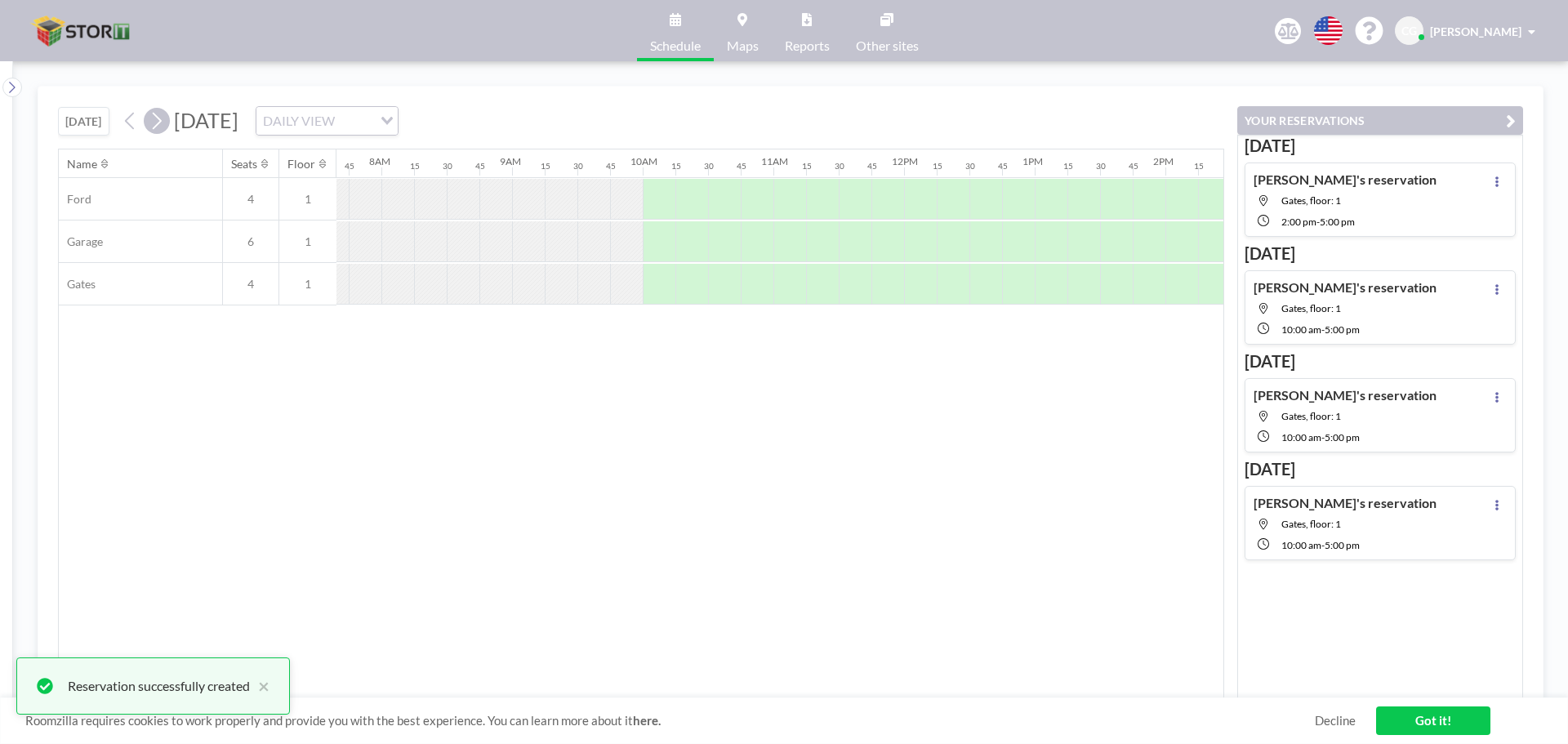
scroll to position [0, 1013]
click at [649, 281] on div at bounding box center [646, 284] width 33 height 40
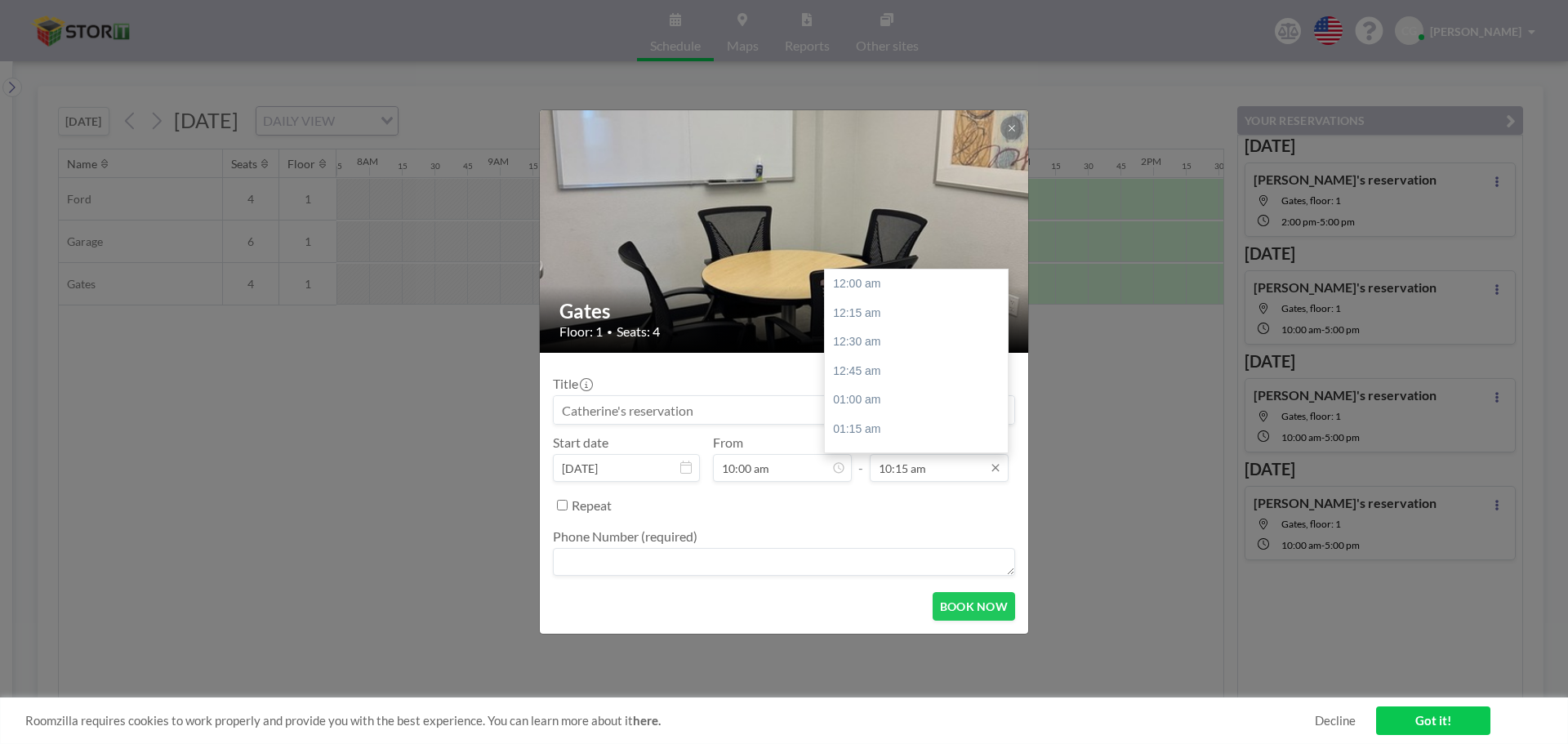
scroll to position [1191, 0]
click at [953, 462] on input "10:15 am" at bounding box center [939, 468] width 139 height 28
drag, startPoint x: 1002, startPoint y: 345, endPoint x: 1000, endPoint y: 403, distance: 58.0
click at [1001, 403] on div at bounding box center [1003, 404] width 5 height 12
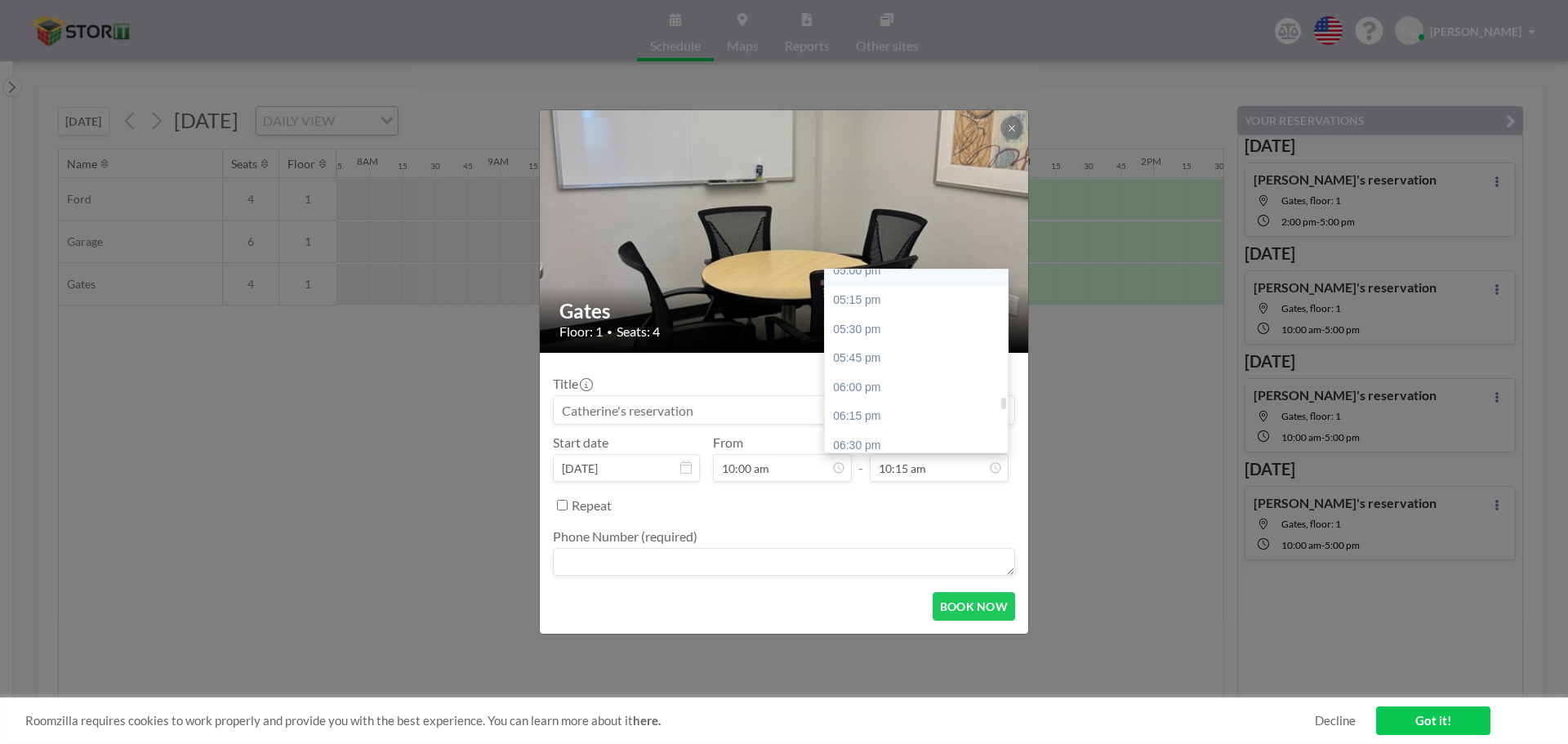
click at [873, 274] on div "05:00 pm" at bounding box center [920, 270] width 191 height 29
type input "05:00 pm"
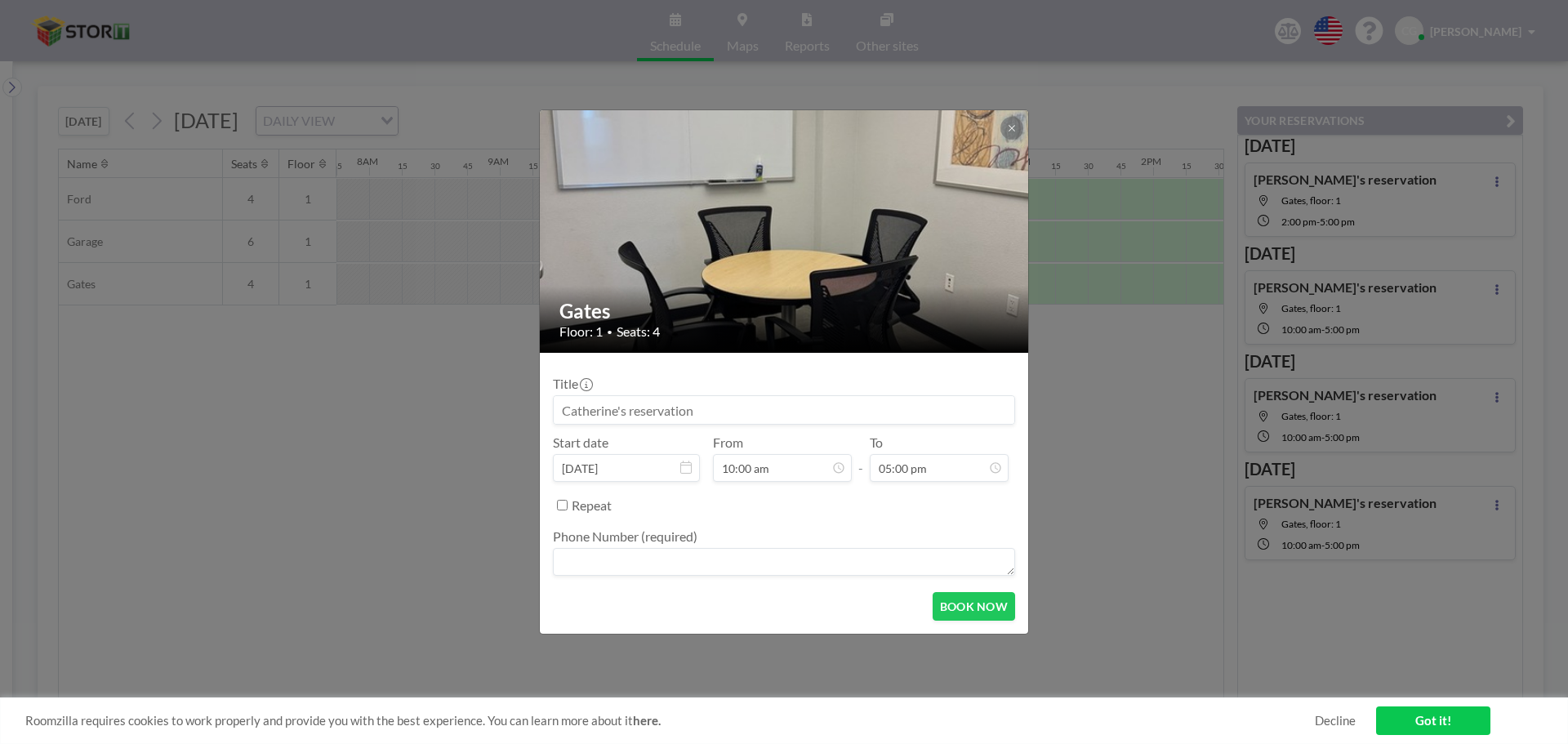
scroll to position [1976, 0]
click at [809, 562] on textarea at bounding box center [784, 561] width 463 height 28
type textarea "5593247000"
click at [954, 597] on button "BOOK NOW" at bounding box center [974, 607] width 83 height 29
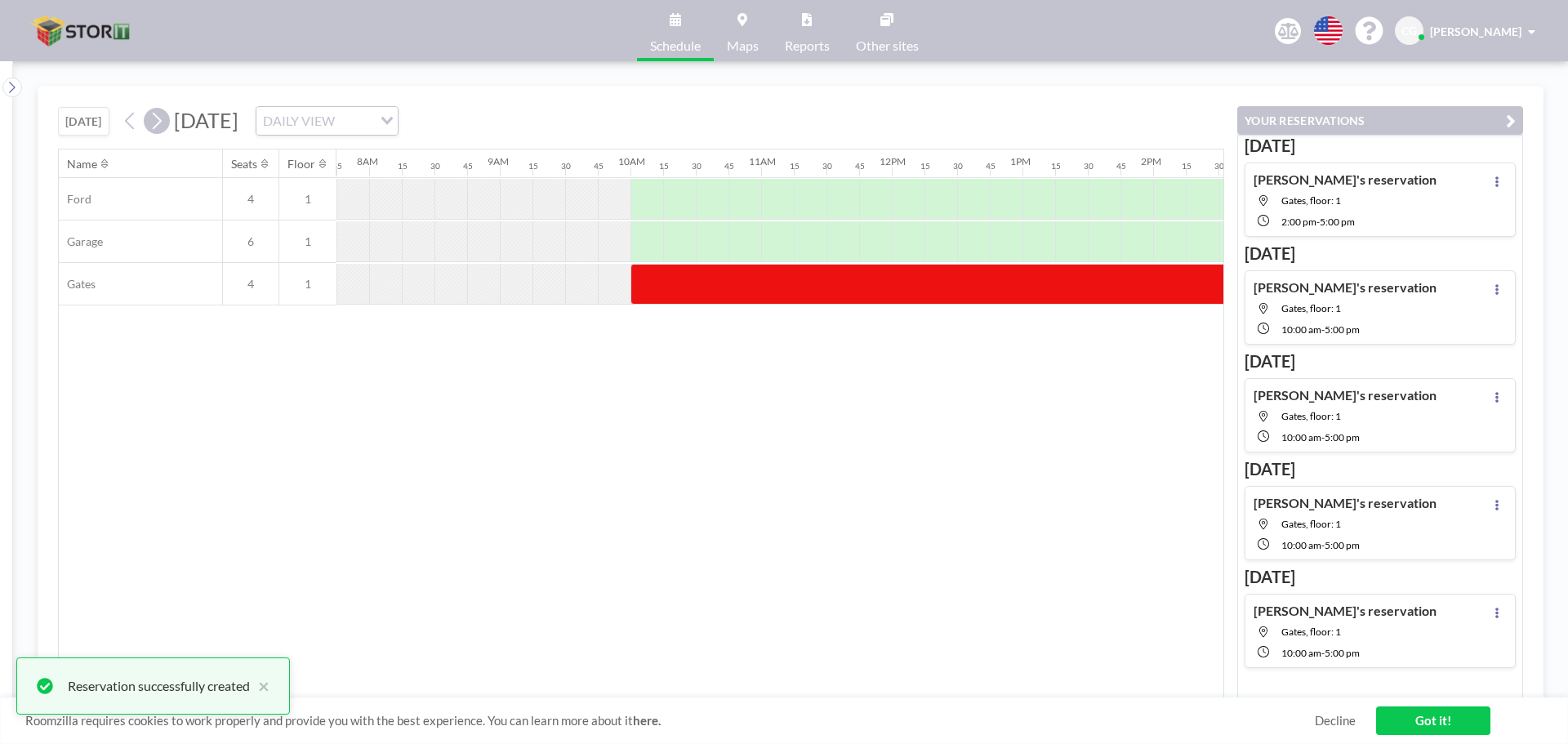
click at [163, 125] on icon at bounding box center [156, 120] width 15 height 24
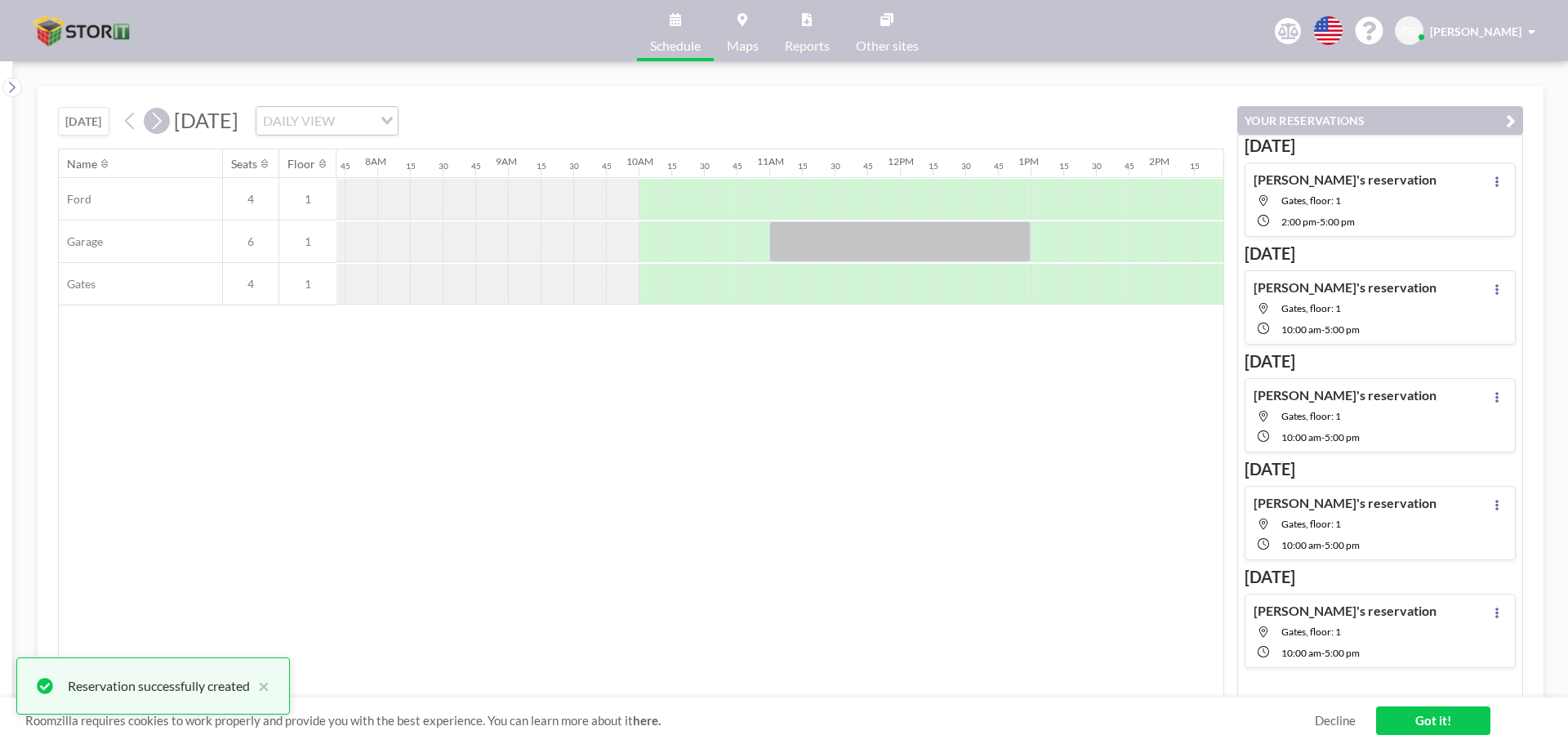
scroll to position [0, 1013]
click at [646, 288] on div at bounding box center [646, 284] width 33 height 40
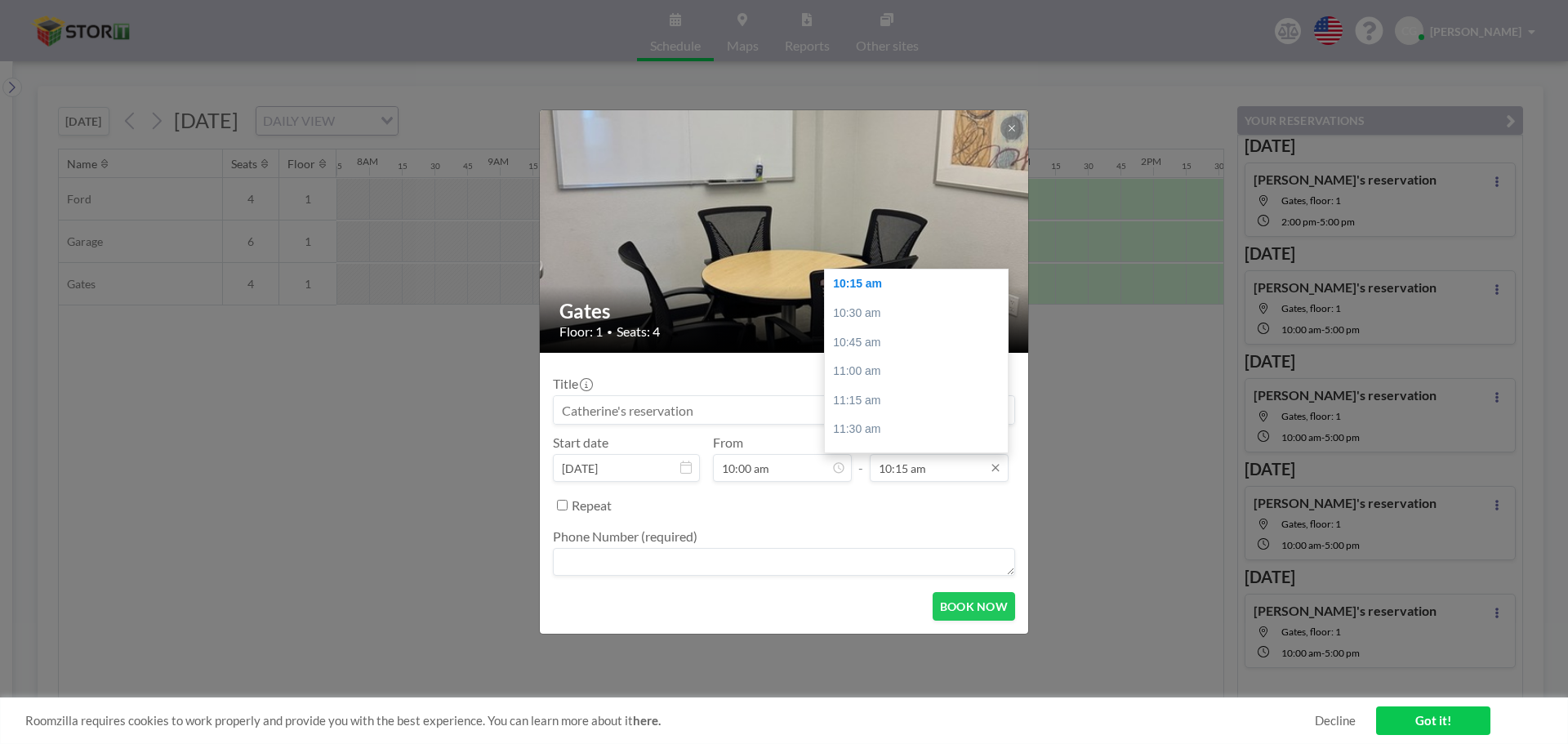
click at [932, 460] on input "10:15 am" at bounding box center [939, 468] width 139 height 28
click at [945, 470] on input "10:15 am" at bounding box center [939, 468] width 139 height 28
drag, startPoint x: 1001, startPoint y: 354, endPoint x: 997, endPoint y: 400, distance: 46.2
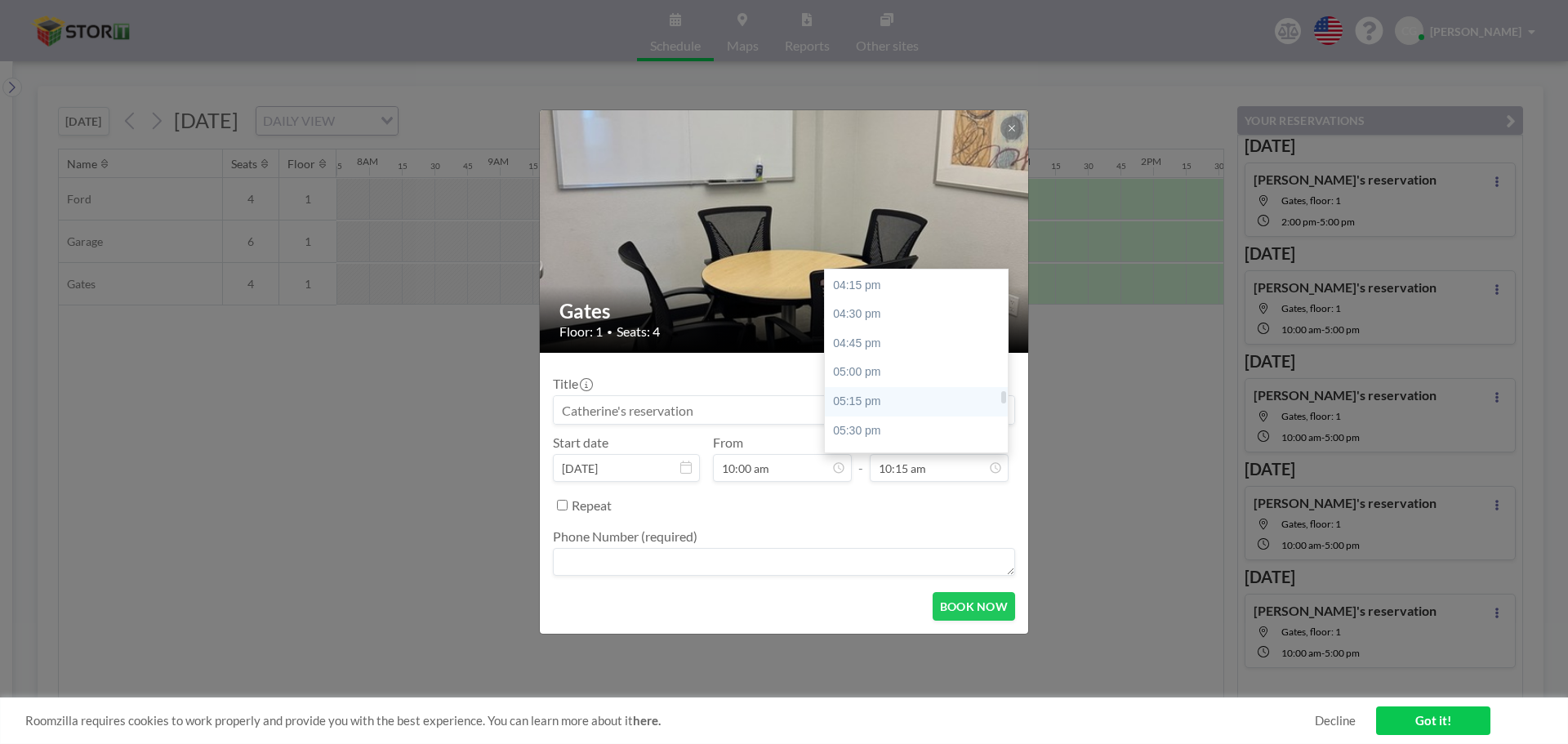
click at [997, 400] on div "12:00 am 12:15 am 12:30 am 12:45 am 01:00 am 01:15 am 01:30 am 01:45 am 02:00 a…" at bounding box center [916, 361] width 183 height 183
click at [956, 379] on div "05:00 pm" at bounding box center [920, 372] width 191 height 29
type input "05:00 pm"
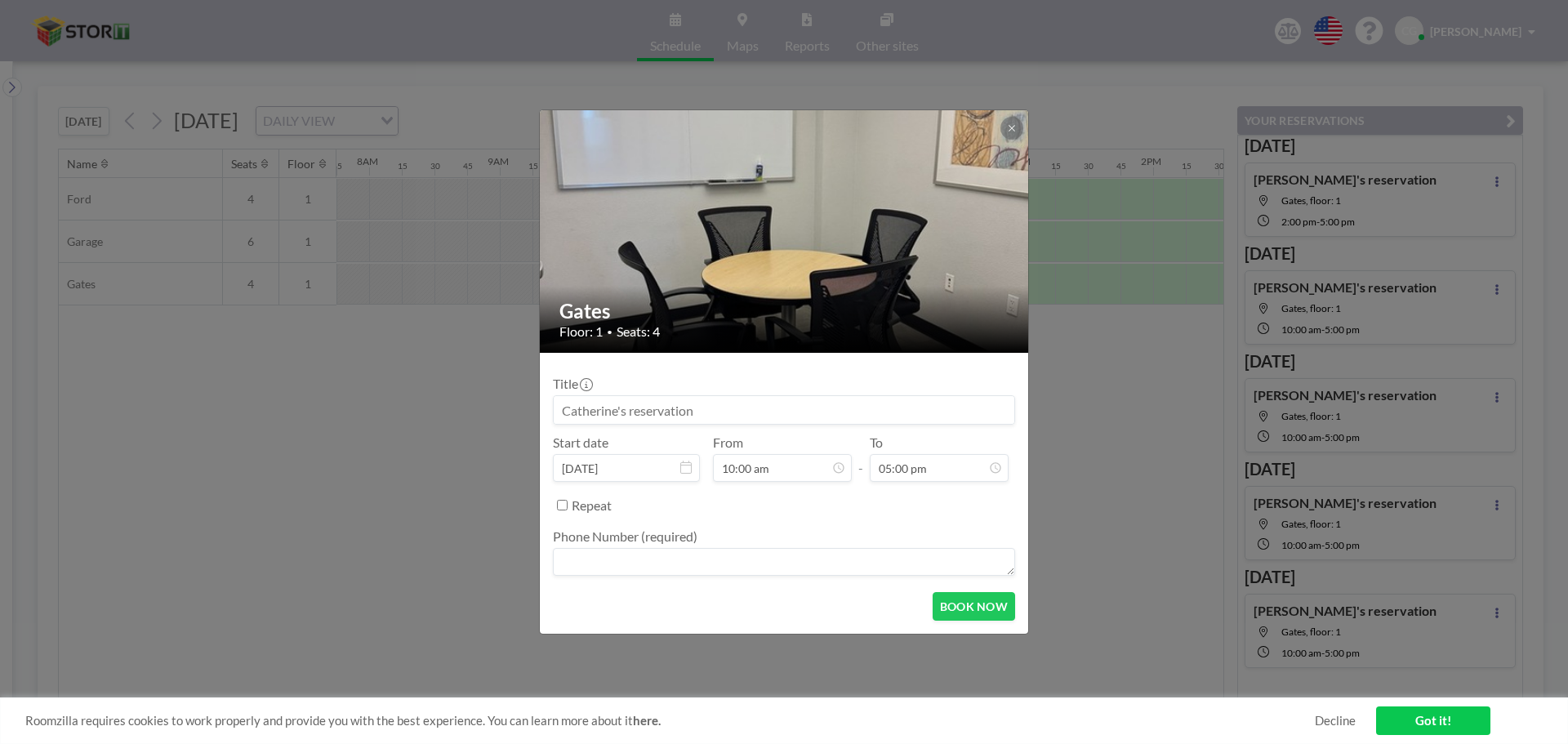
scroll to position [1976, 0]
click at [792, 561] on textarea at bounding box center [784, 561] width 463 height 28
type textarea "5593247000"
click at [1006, 603] on button "BOOK NOW" at bounding box center [974, 607] width 83 height 29
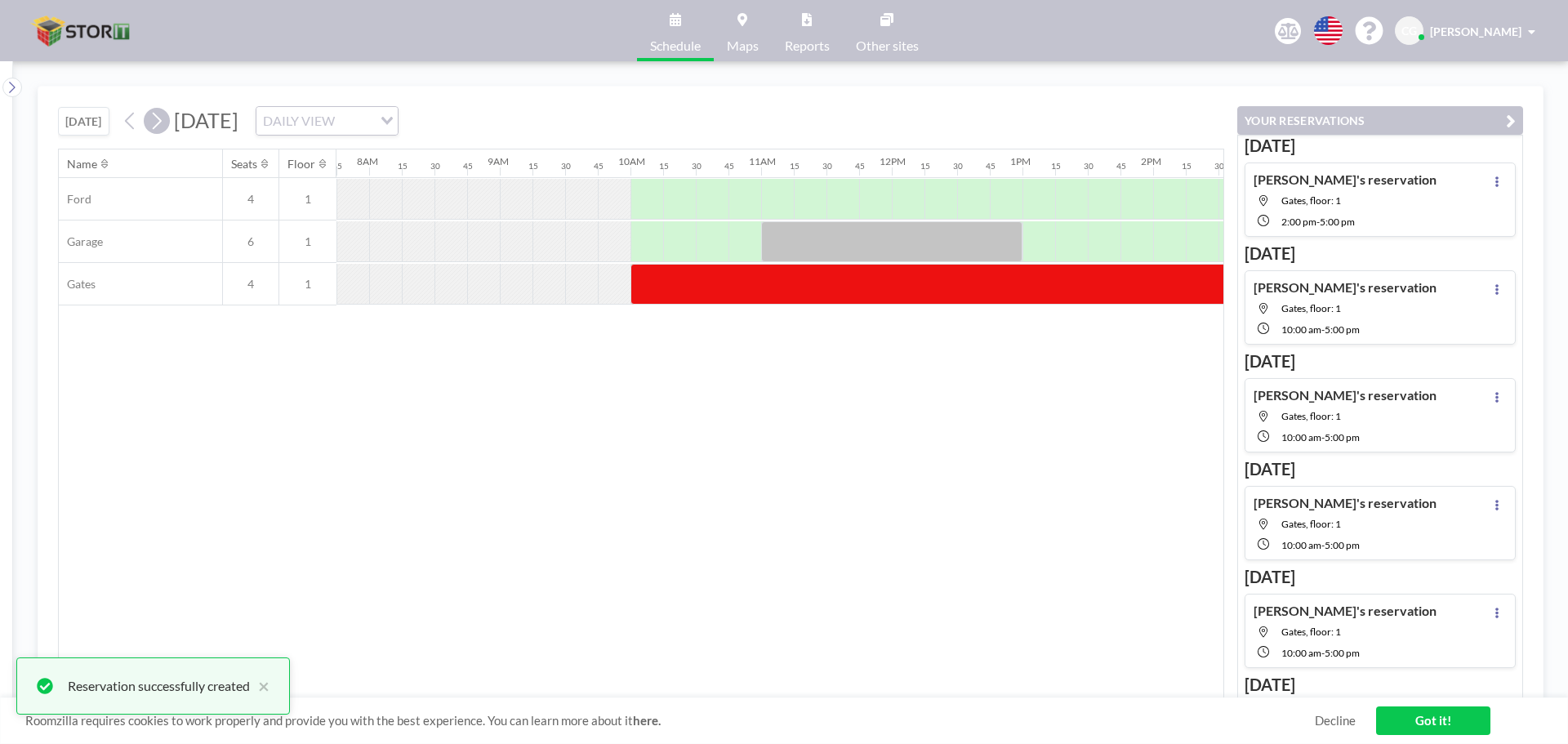
click at [164, 122] on icon at bounding box center [156, 120] width 15 height 24
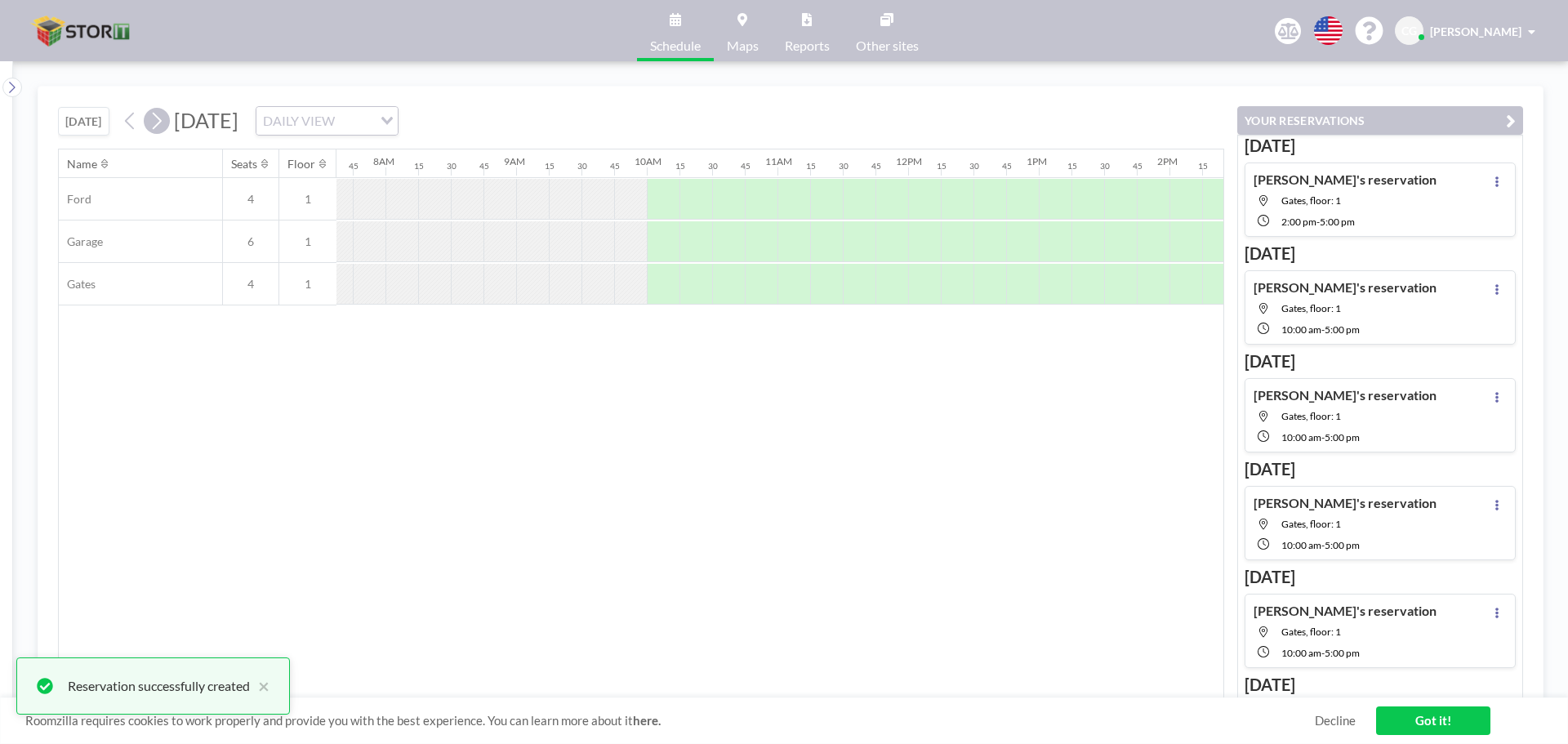
scroll to position [0, 1013]
click at [643, 276] on div at bounding box center [646, 284] width 33 height 40
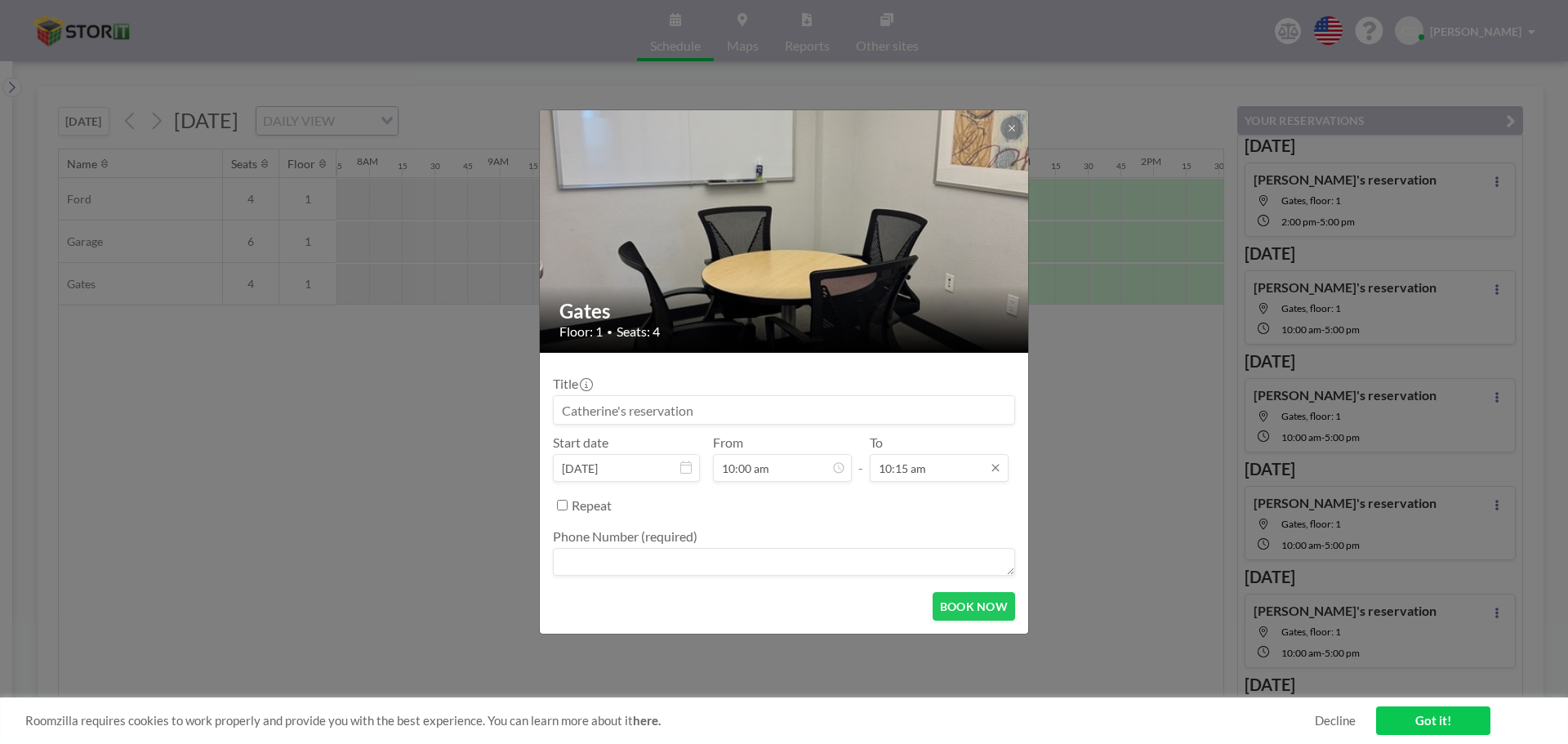
scroll to position [1191, 0]
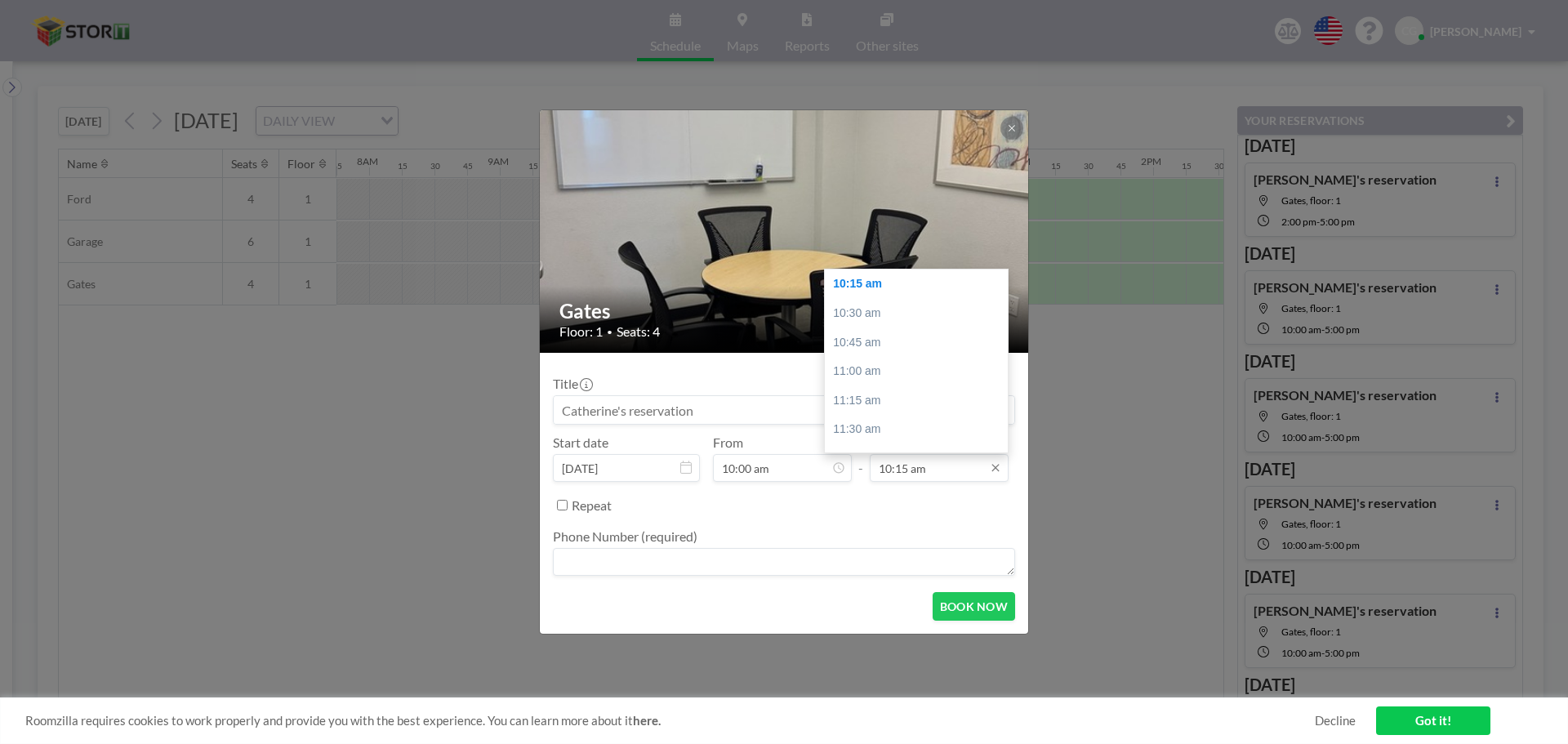
click at [945, 468] on input "10:15 am" at bounding box center [939, 468] width 139 height 28
click at [965, 462] on input "10:15 am" at bounding box center [939, 468] width 139 height 28
drag, startPoint x: 1003, startPoint y: 354, endPoint x: 1001, endPoint y: 398, distance: 44.0
click at [1001, 398] on div at bounding box center [1003, 394] width 5 height 12
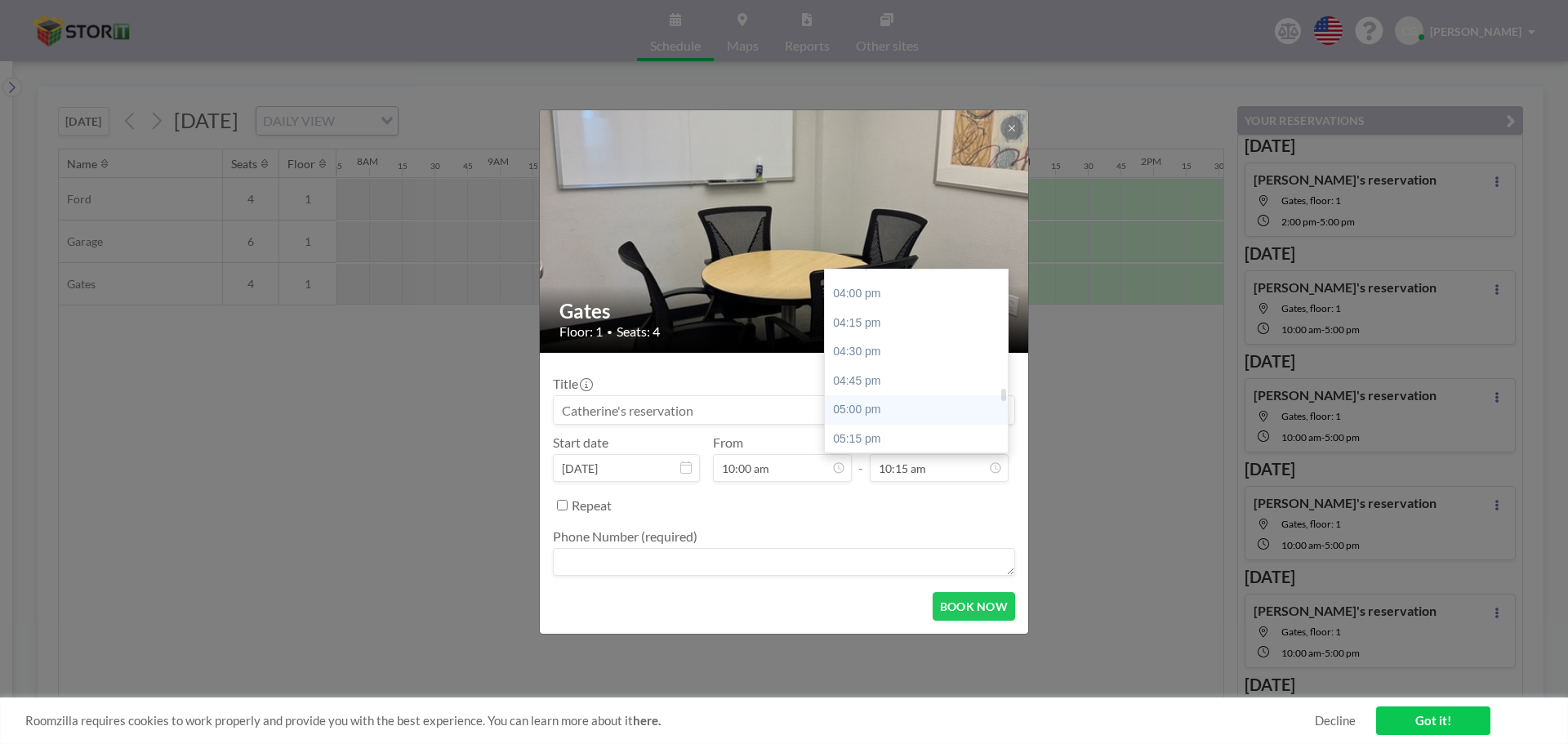
click at [918, 408] on div "05:00 pm" at bounding box center [920, 409] width 191 height 29
type input "05:00 pm"
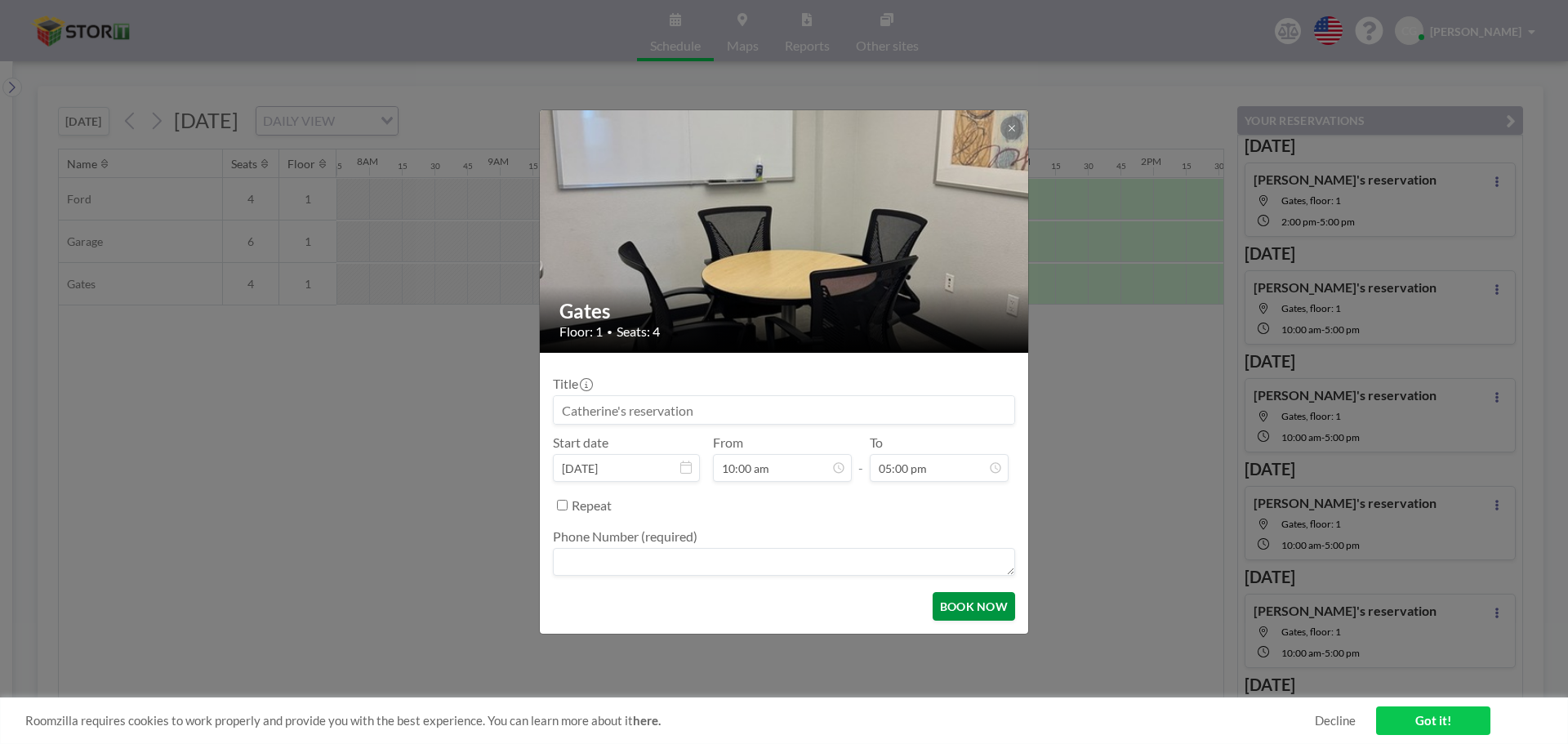
scroll to position [0, 0]
click at [814, 569] on textarea at bounding box center [784, 561] width 463 height 28
type textarea "5593247000"
click at [997, 599] on button "BOOK NOW" at bounding box center [974, 607] width 83 height 29
